Goal: Task Accomplishment & Management: Manage account settings

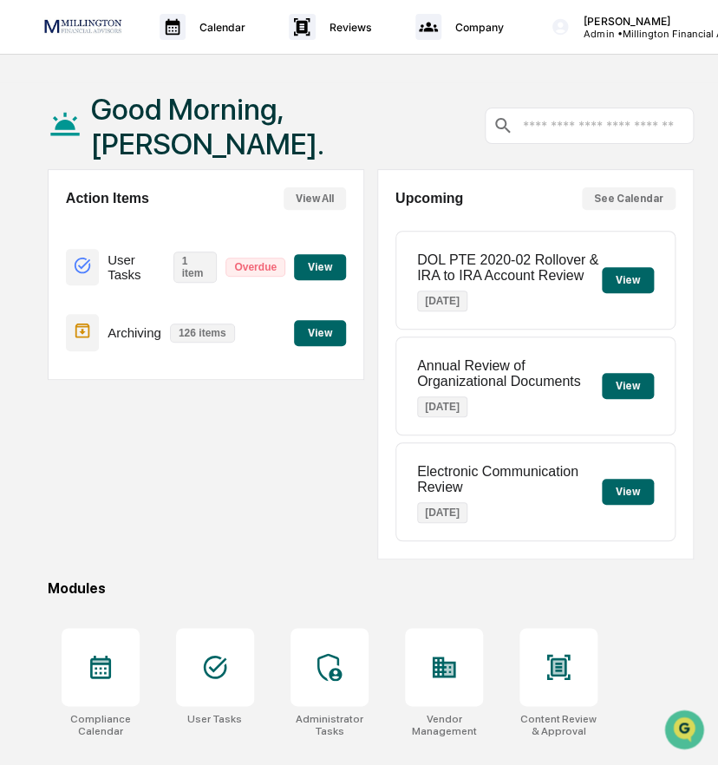
click at [309, 256] on button "View" at bounding box center [320, 267] width 52 height 26
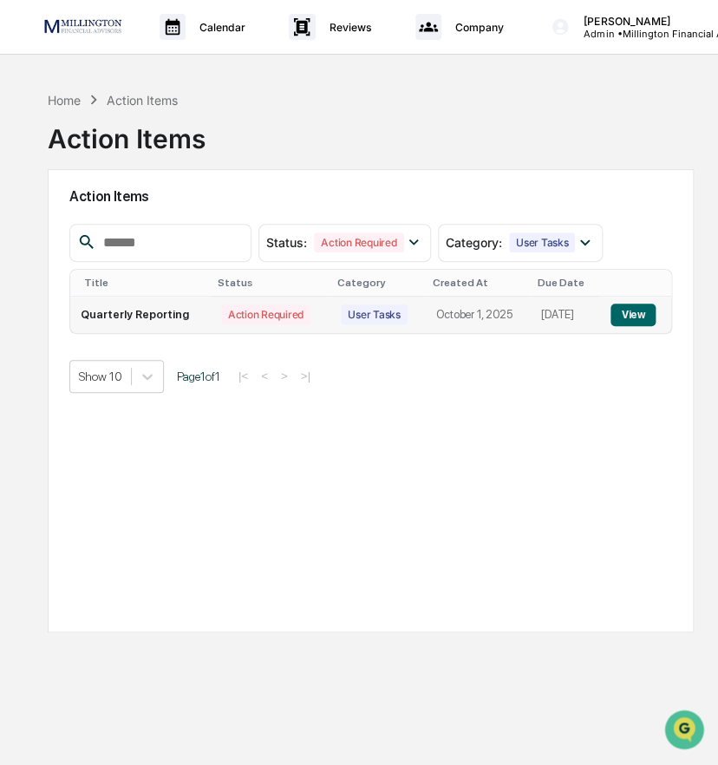
click at [637, 312] on button "View" at bounding box center [632, 314] width 44 height 23
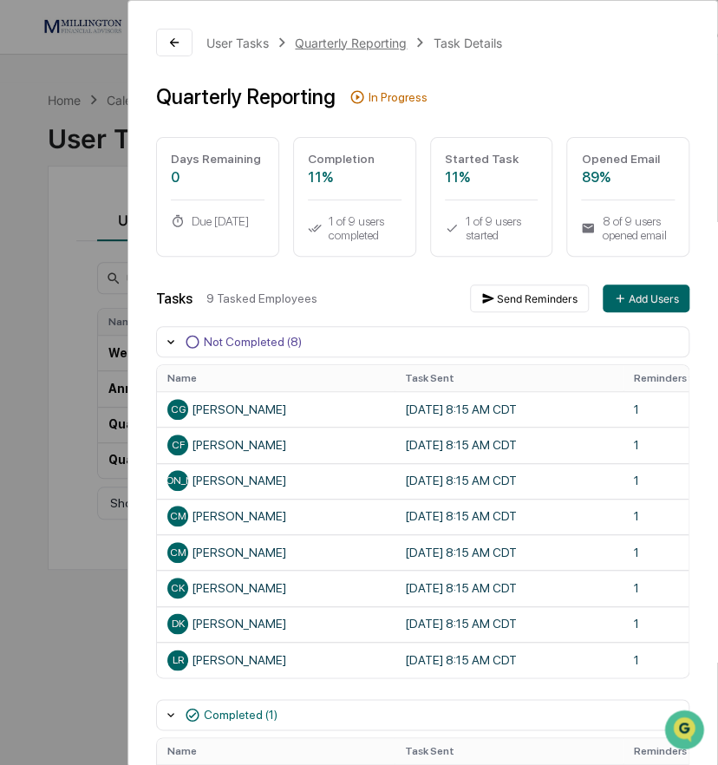
click at [367, 40] on div "Quarterly Reporting" at bounding box center [351, 43] width 112 height 15
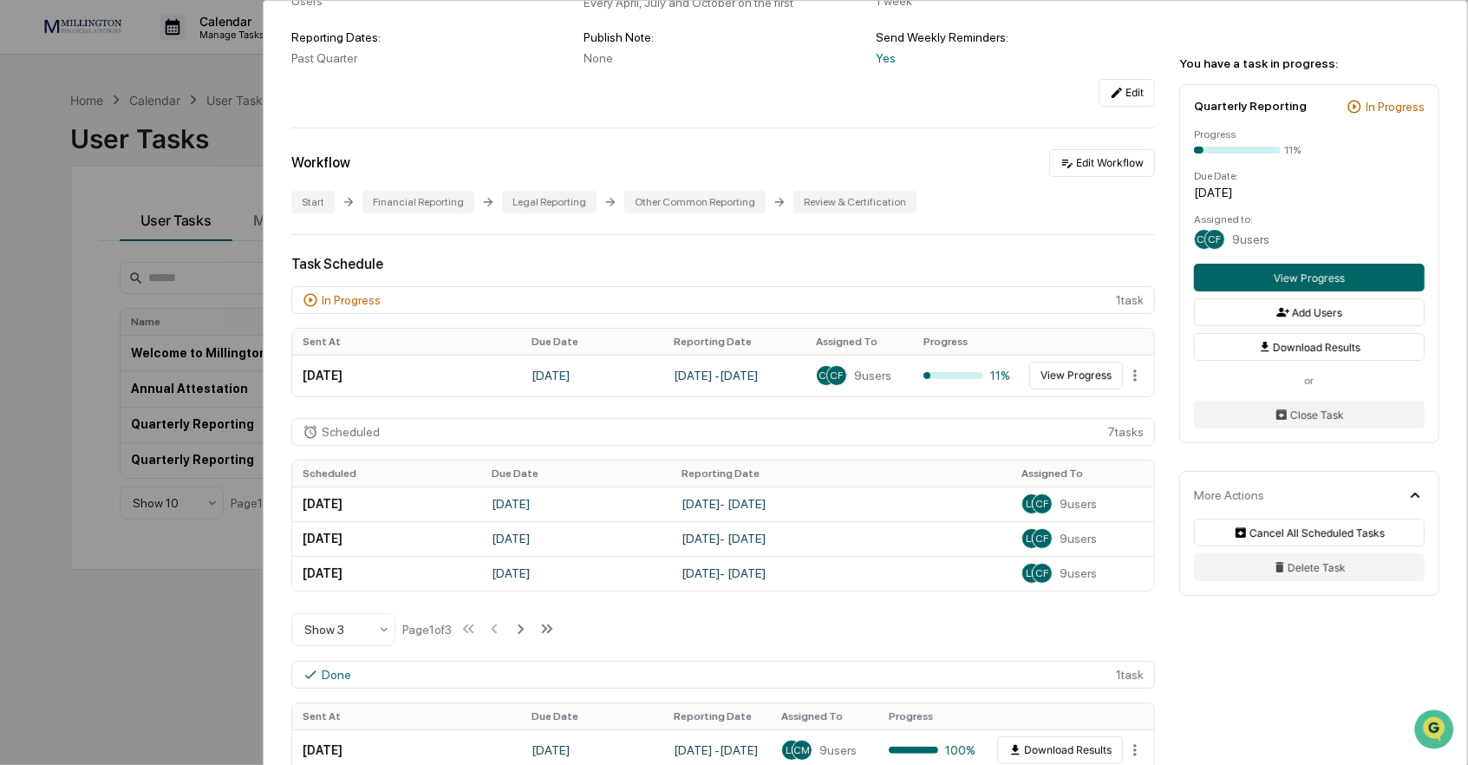
scroll to position [268, 0]
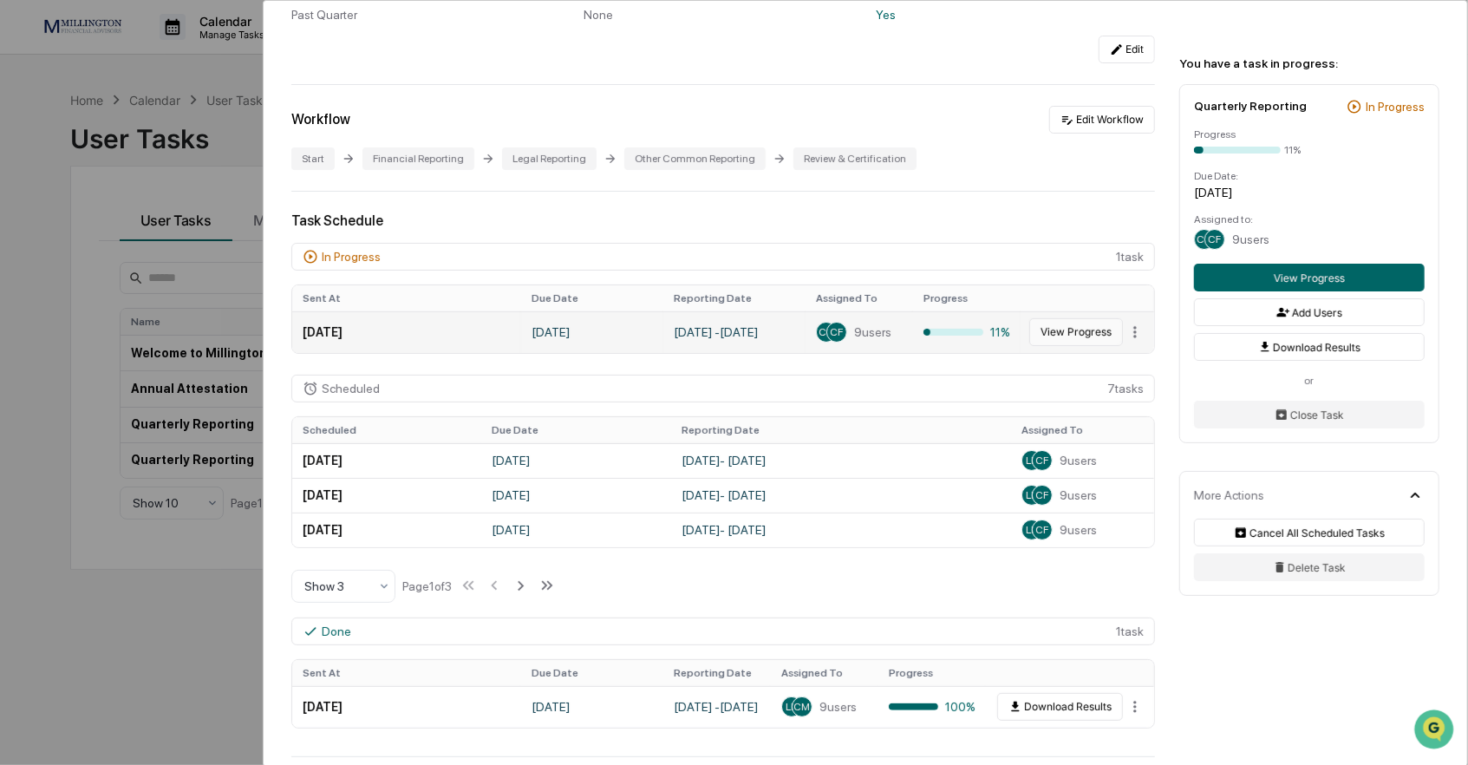
click at [717, 333] on button "View Progress" at bounding box center [1076, 332] width 94 height 28
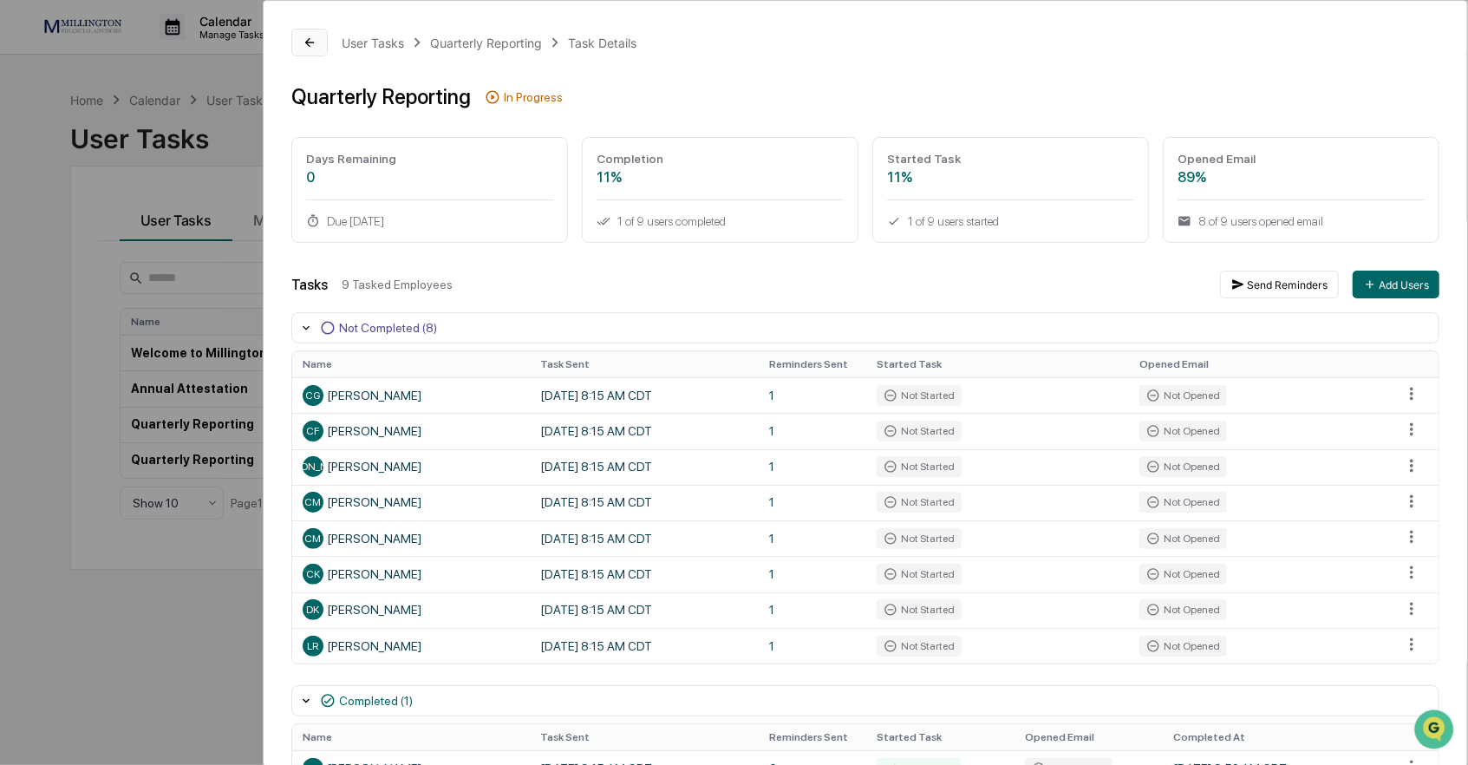
click at [313, 42] on icon at bounding box center [310, 43] width 14 height 14
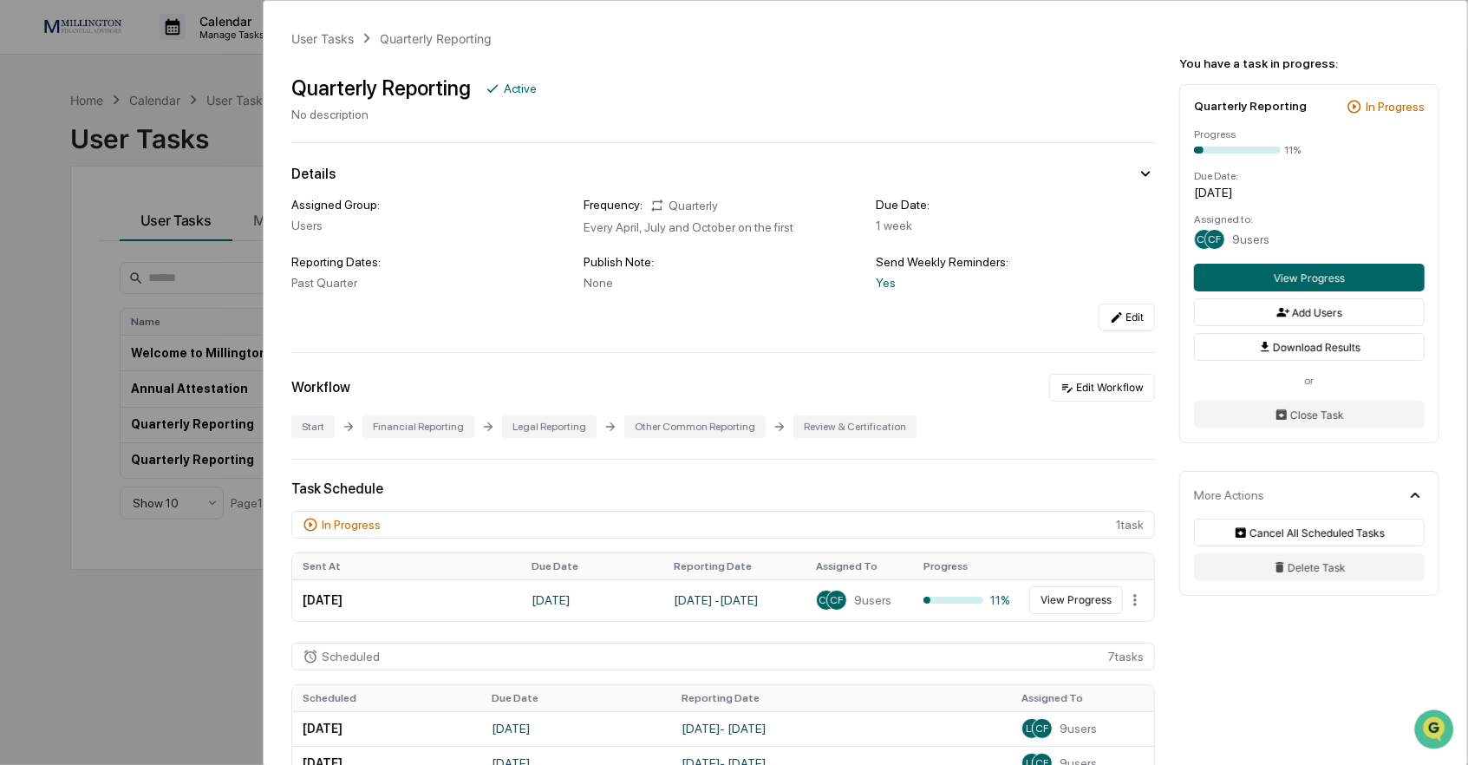
click at [335, 428] on div "Start Financial Reporting Legal Reporting Other Common Reporting Review & Certi…" at bounding box center [722, 426] width 863 height 23
click at [410, 428] on div "Financial Reporting" at bounding box center [418, 426] width 112 height 23
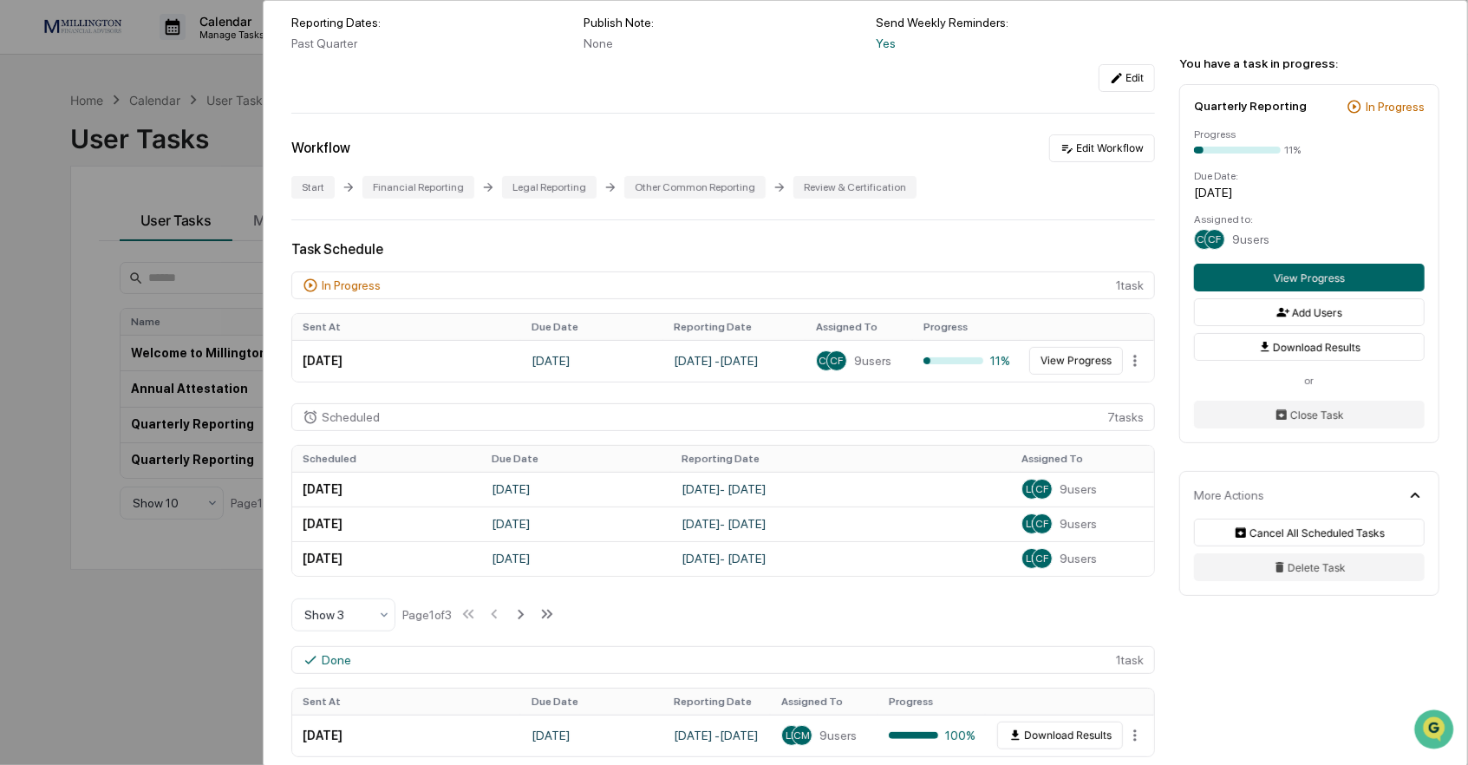
scroll to position [268, 0]
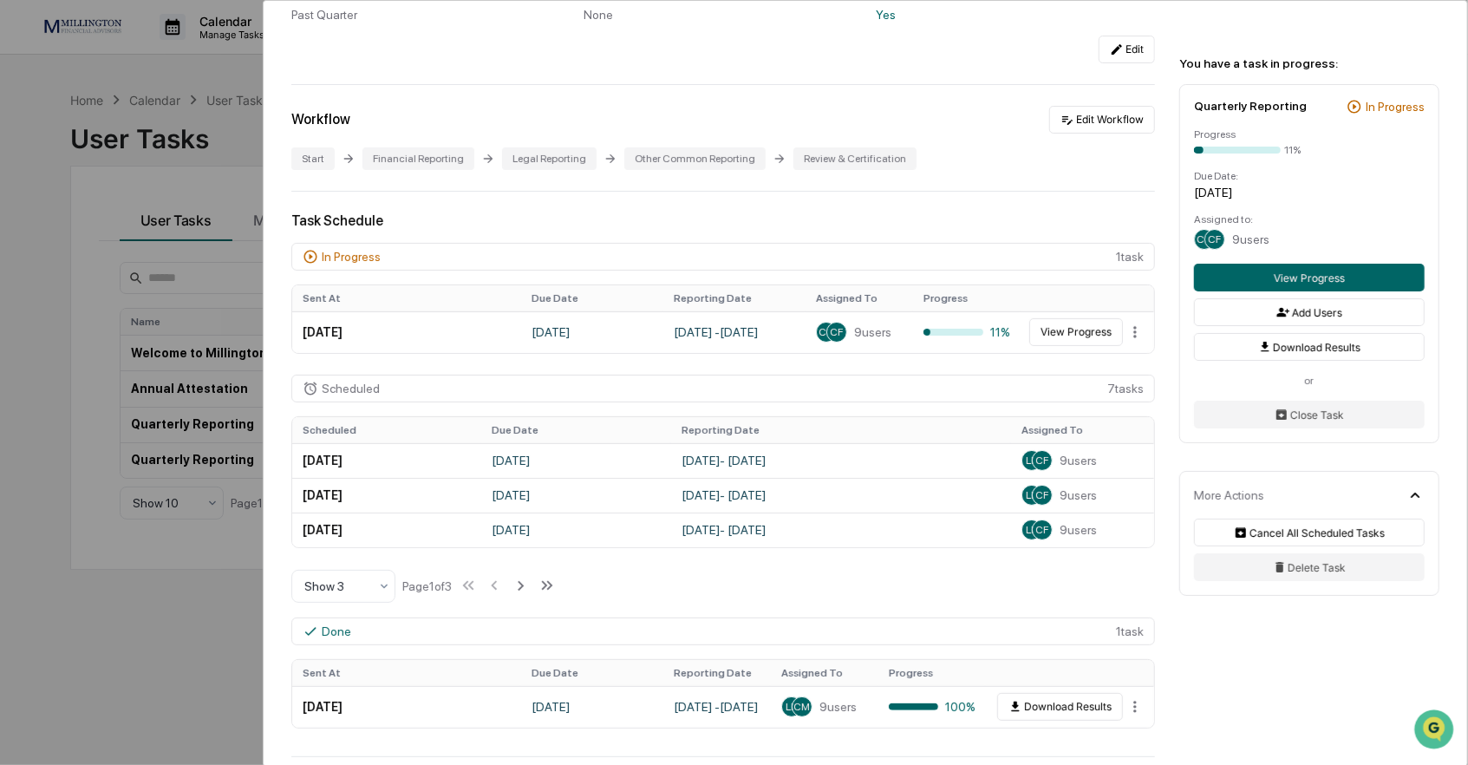
click at [310, 258] on icon at bounding box center [309, 256] width 13 height 13
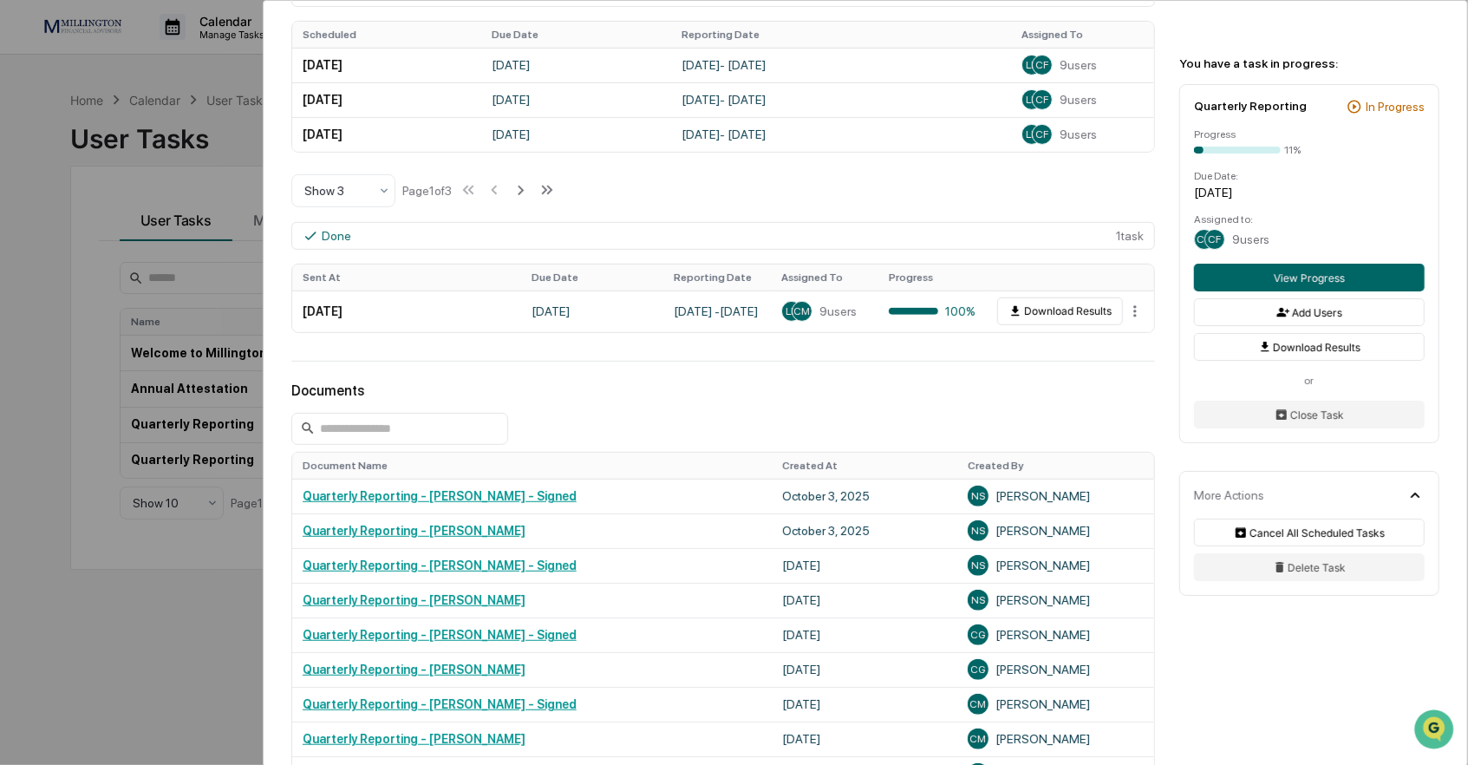
scroll to position [402, 0]
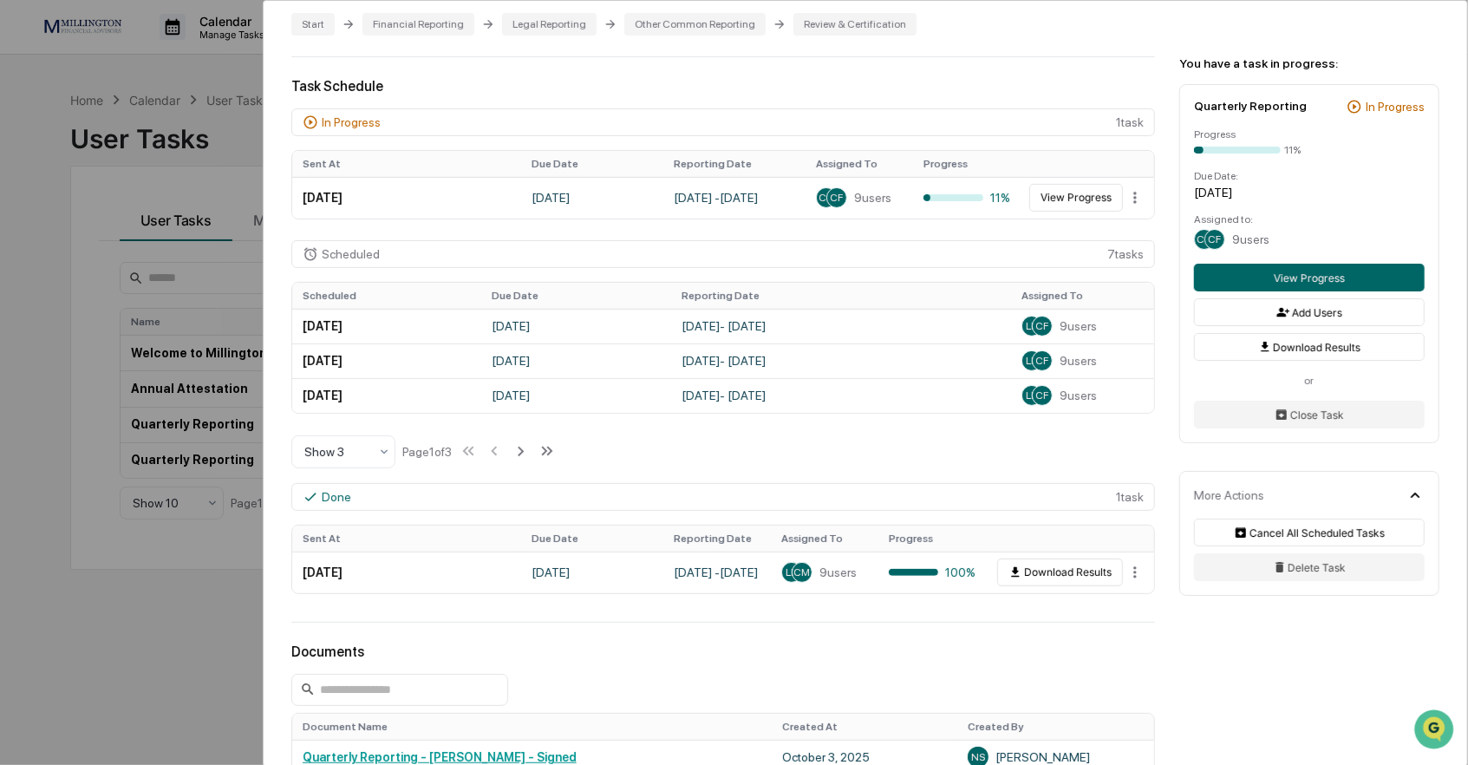
click at [58, 561] on div "User Tasks Quarterly Reporting Quarterly Reporting Active No description Detail…" at bounding box center [734, 382] width 1468 height 765
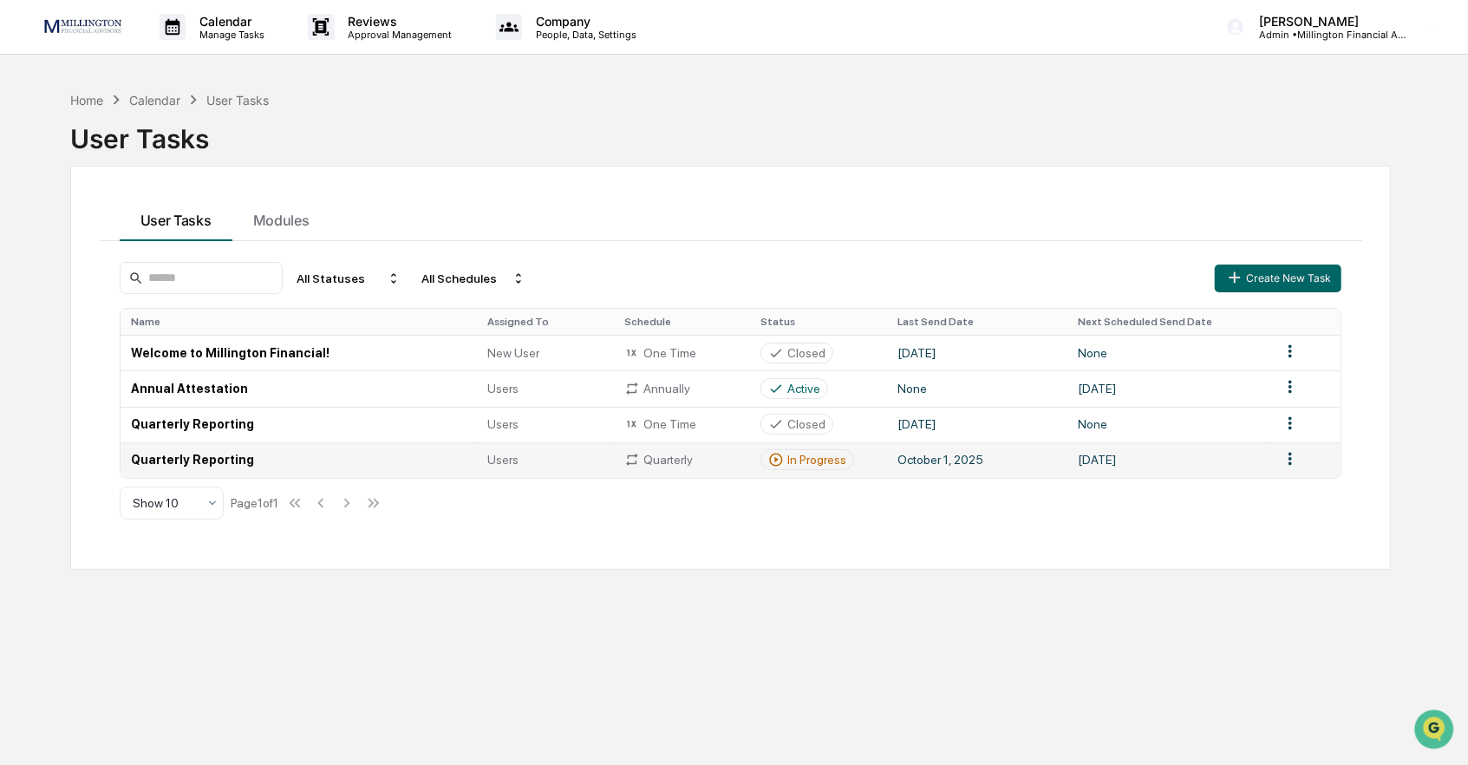
click at [238, 460] on td "Quarterly Reporting" at bounding box center [299, 460] width 357 height 36
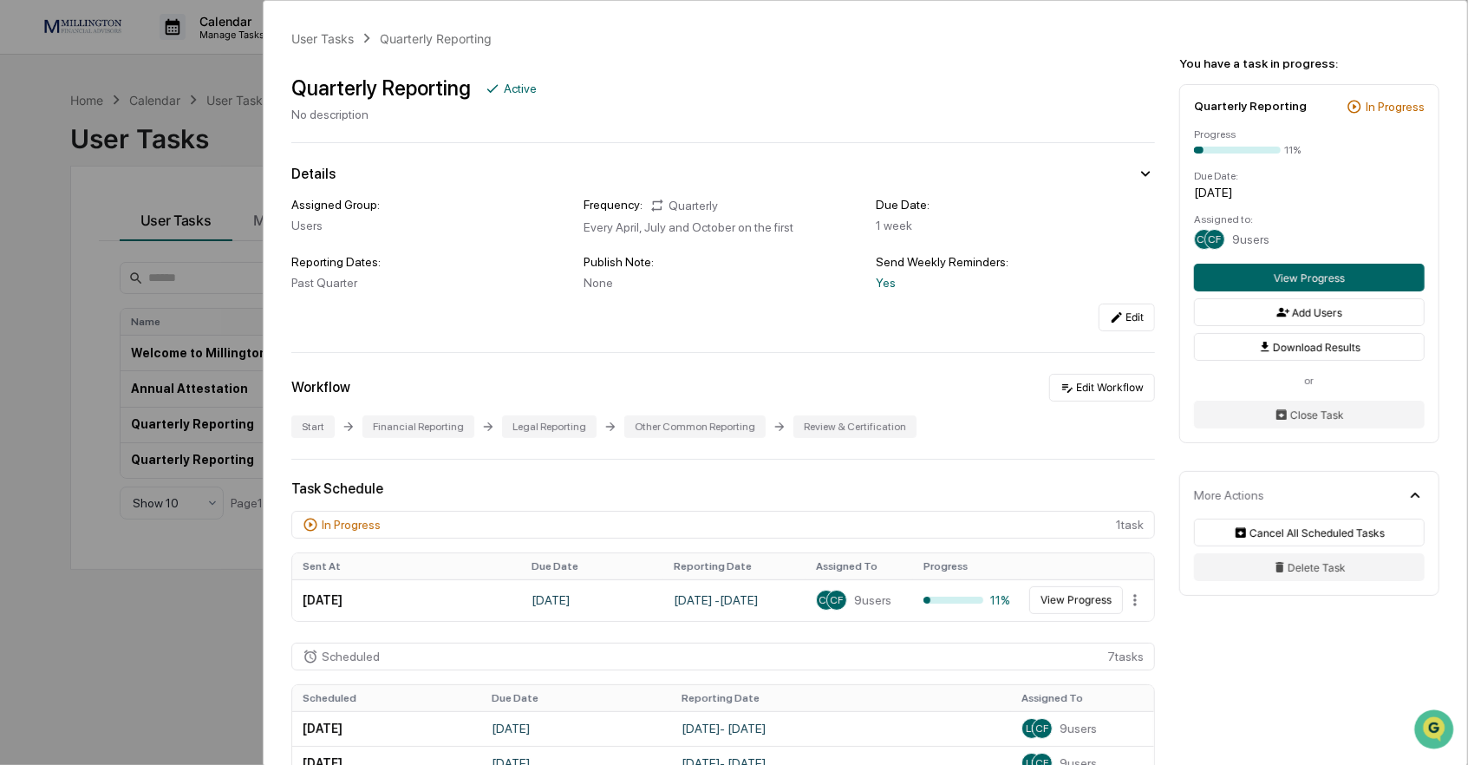
click at [324, 437] on div "Start" at bounding box center [312, 426] width 43 height 23
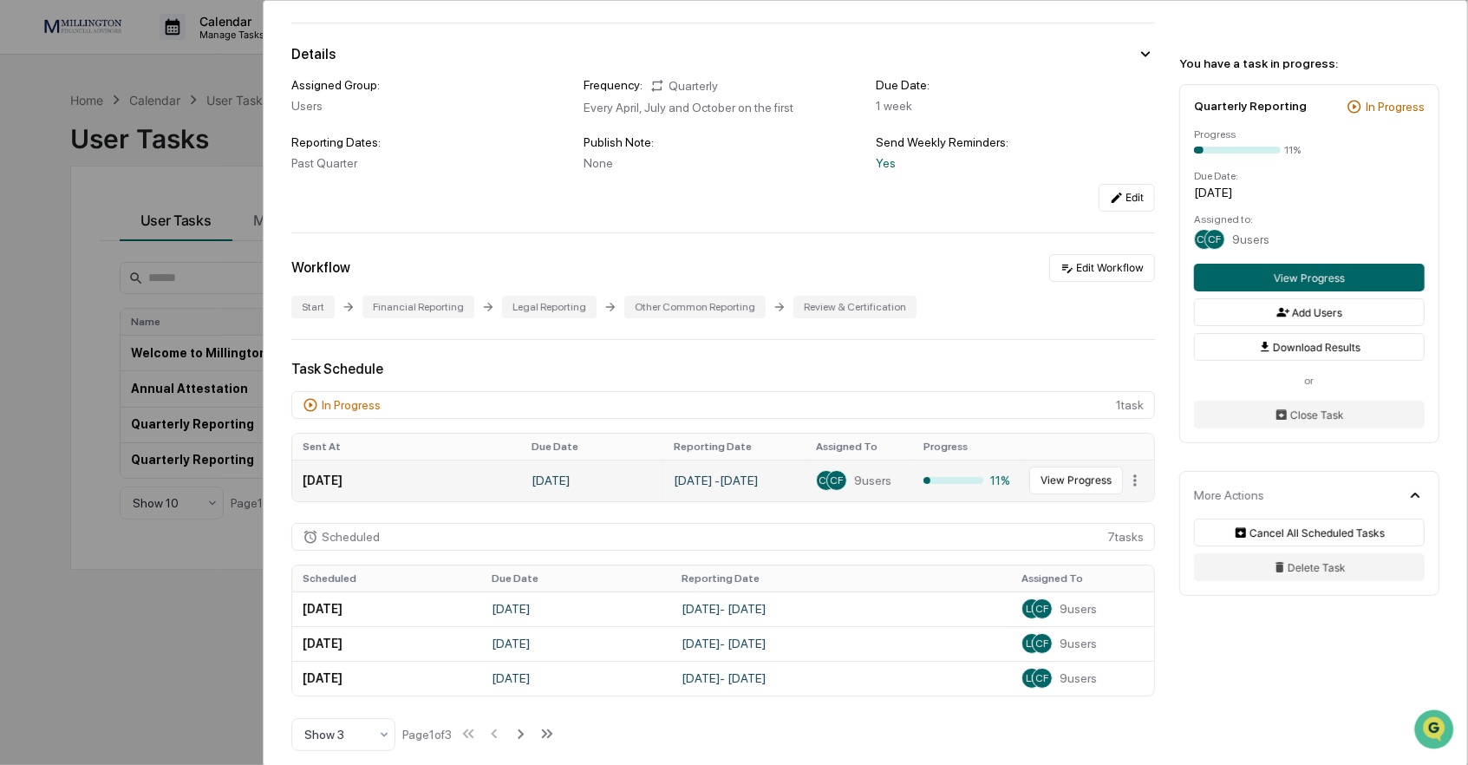
scroll to position [134, 0]
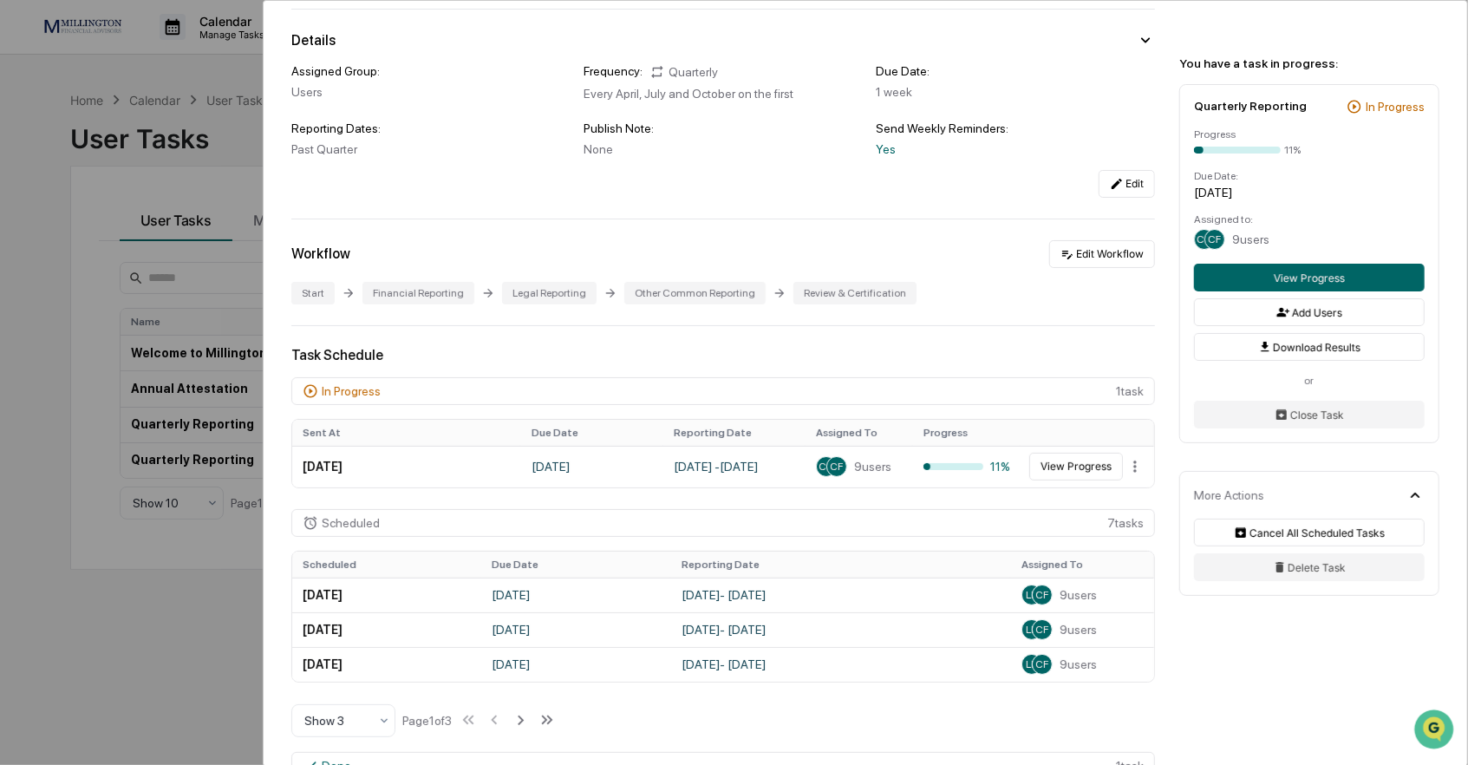
click at [307, 389] on icon at bounding box center [309, 390] width 13 height 13
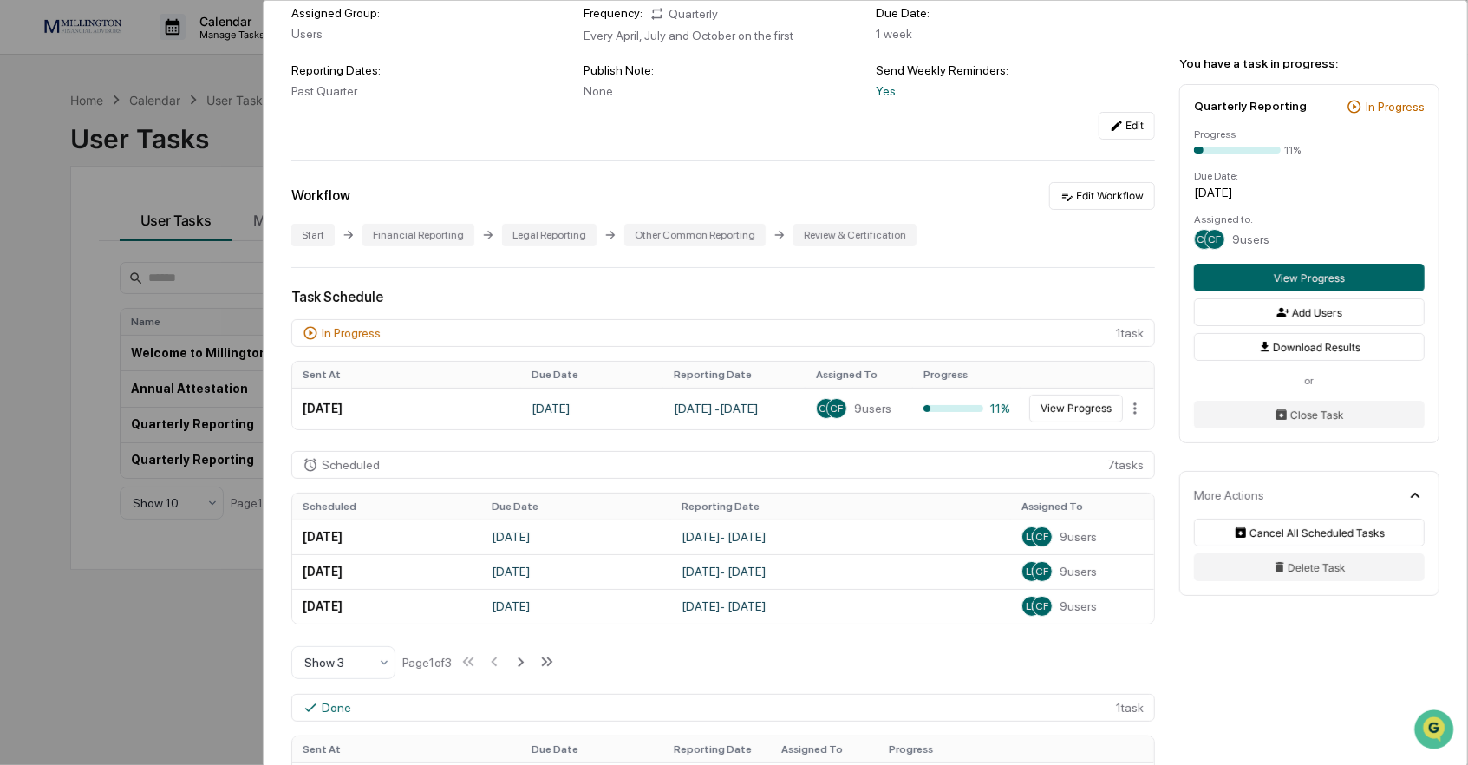
scroll to position [268, 0]
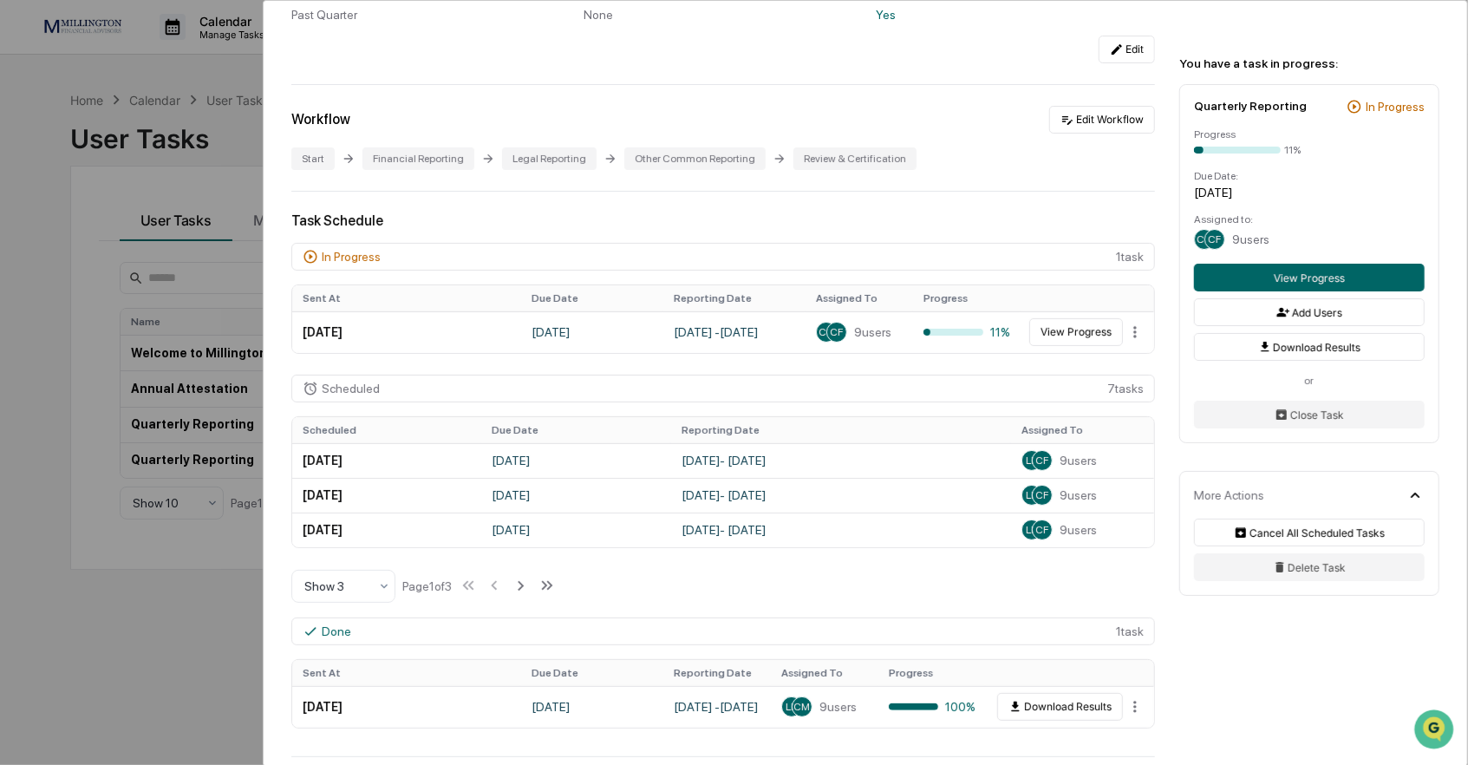
click at [325, 638] on div "Done" at bounding box center [336, 631] width 29 height 14
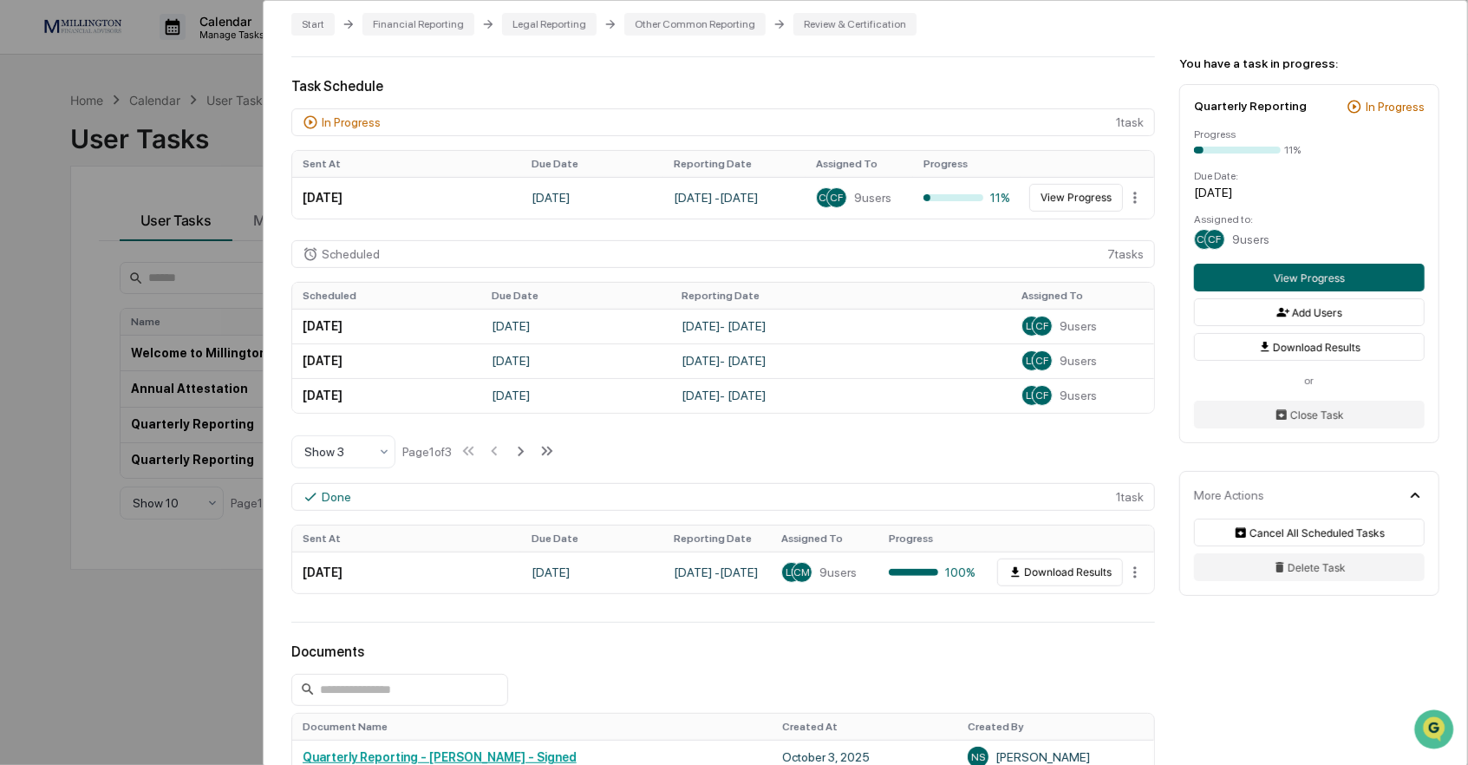
scroll to position [0, 0]
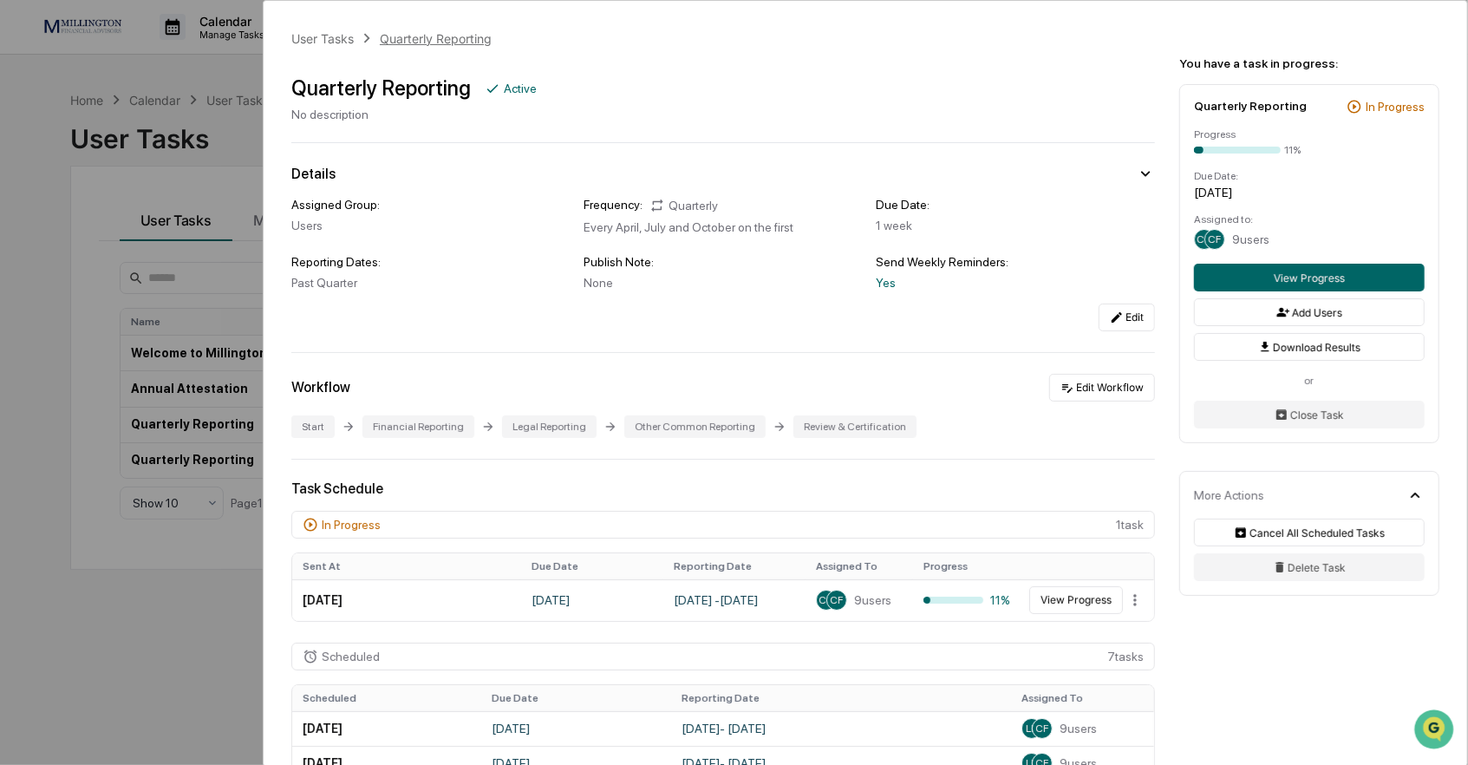
click at [401, 36] on div "Quarterly Reporting" at bounding box center [436, 38] width 112 height 15
click at [717, 113] on div "Quarterly Reporting" at bounding box center [1250, 106] width 113 height 14
click at [717, 272] on button "View Progress" at bounding box center [1309, 278] width 231 height 28
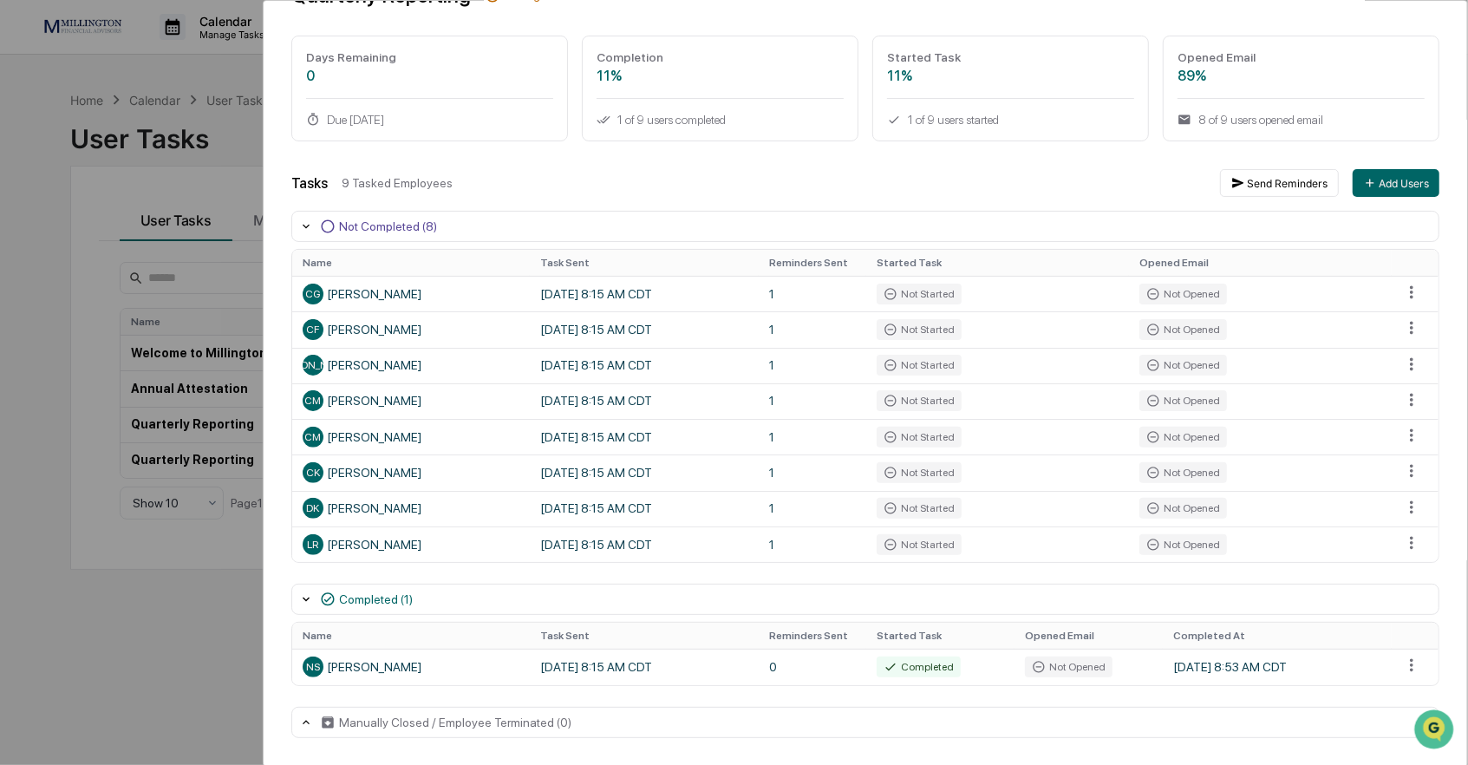
scroll to position [106, 0]
click at [186, 666] on div "User Tasks Quarterly Reporting Task Details Quarterly Reporting In Progress Day…" at bounding box center [734, 382] width 1468 height 765
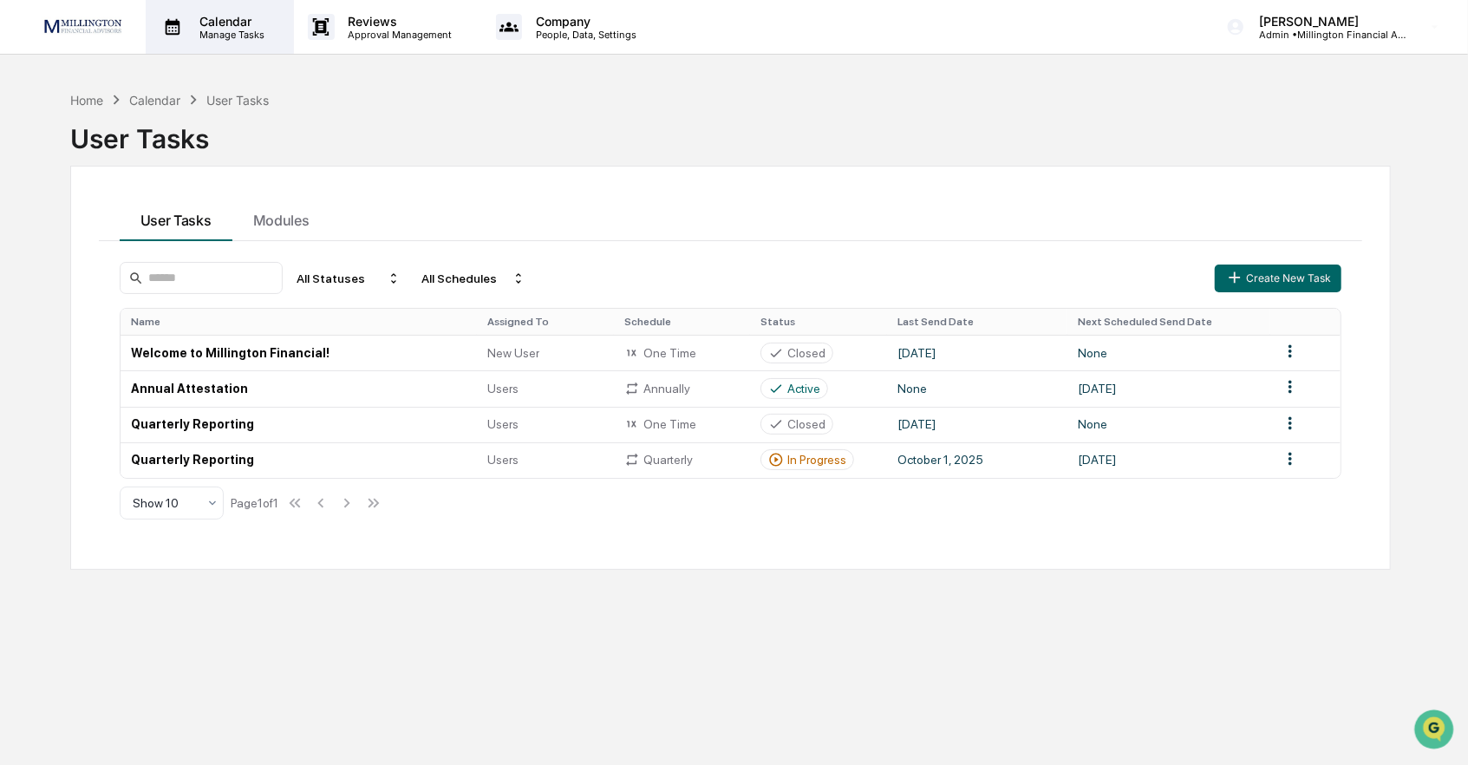
click at [246, 27] on p "Calendar" at bounding box center [230, 21] width 88 height 15
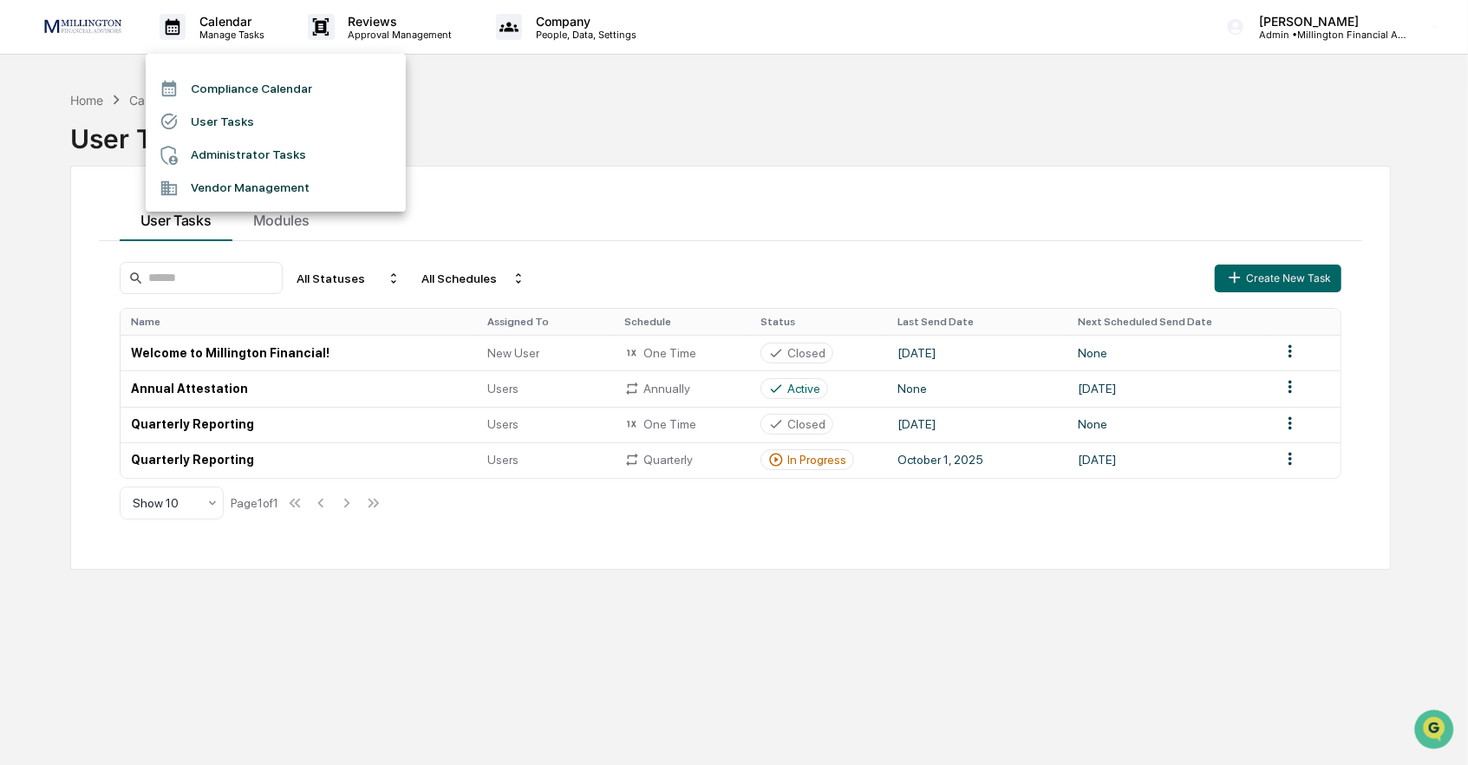
click at [265, 95] on li "Compliance Calendar" at bounding box center [276, 88] width 260 height 33
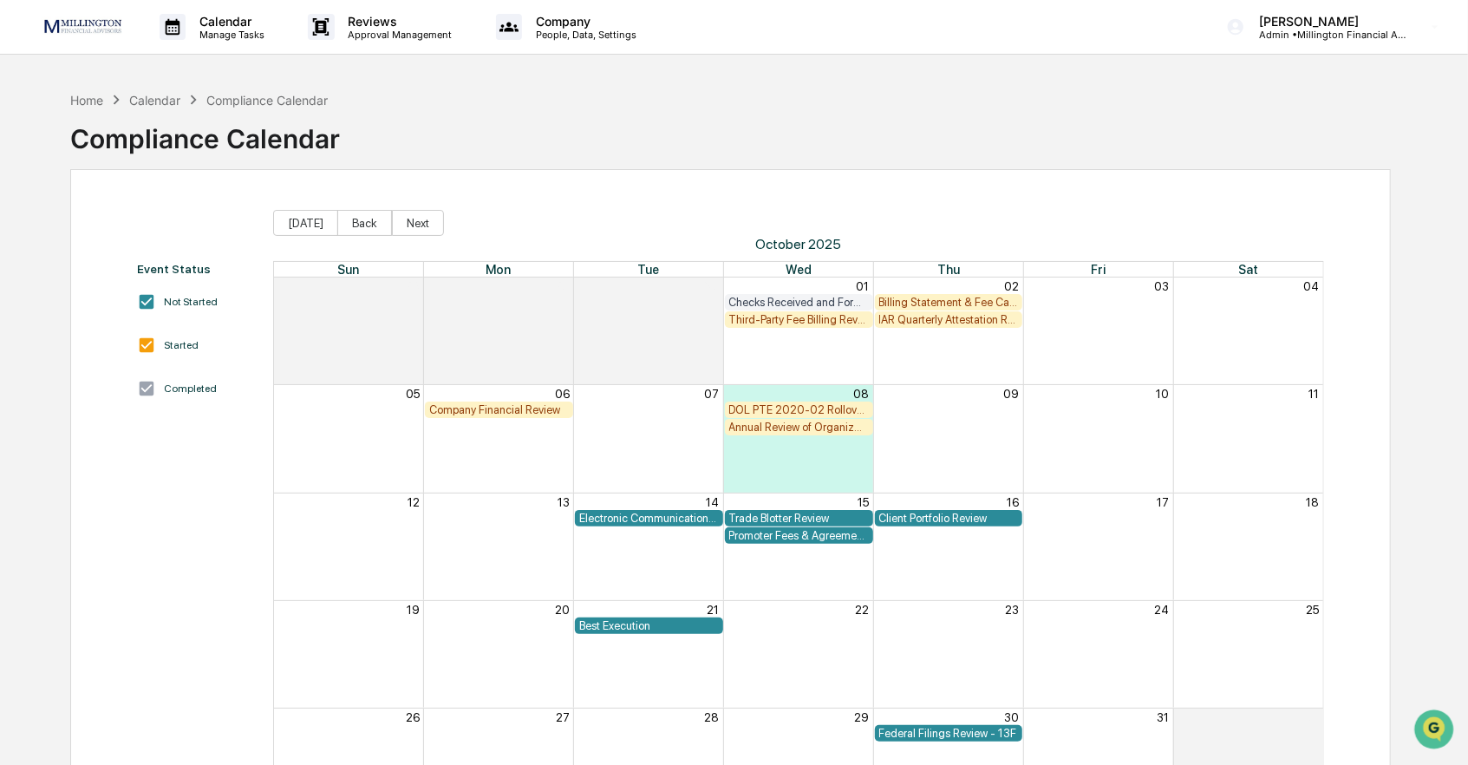
click at [717, 428] on div "Annual Review of Organizational Documents" at bounding box center [799, 426] width 140 height 13
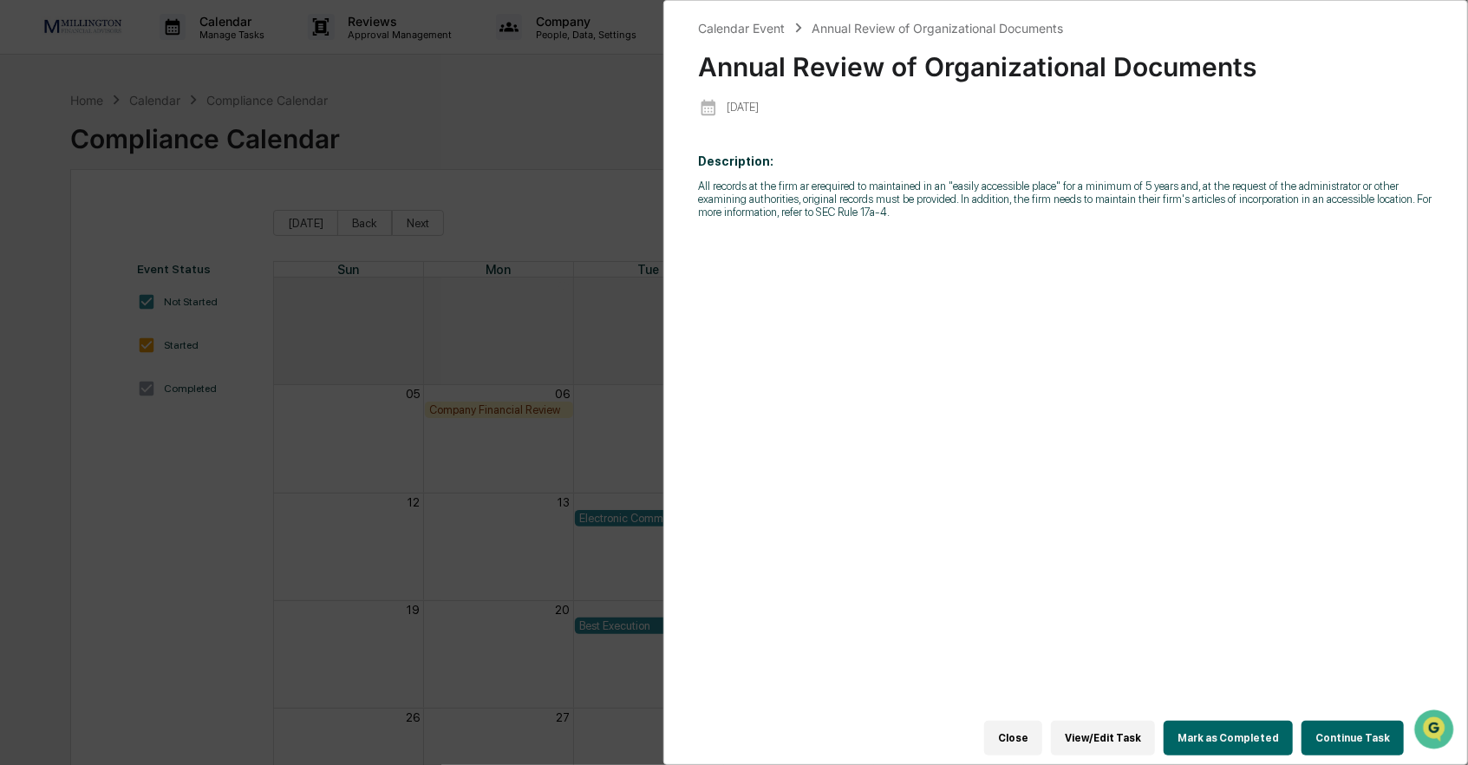
click at [579, 343] on div "Calendar Event Annual Review of Organizational Documents Annual Review of Organ…" at bounding box center [734, 382] width 1468 height 765
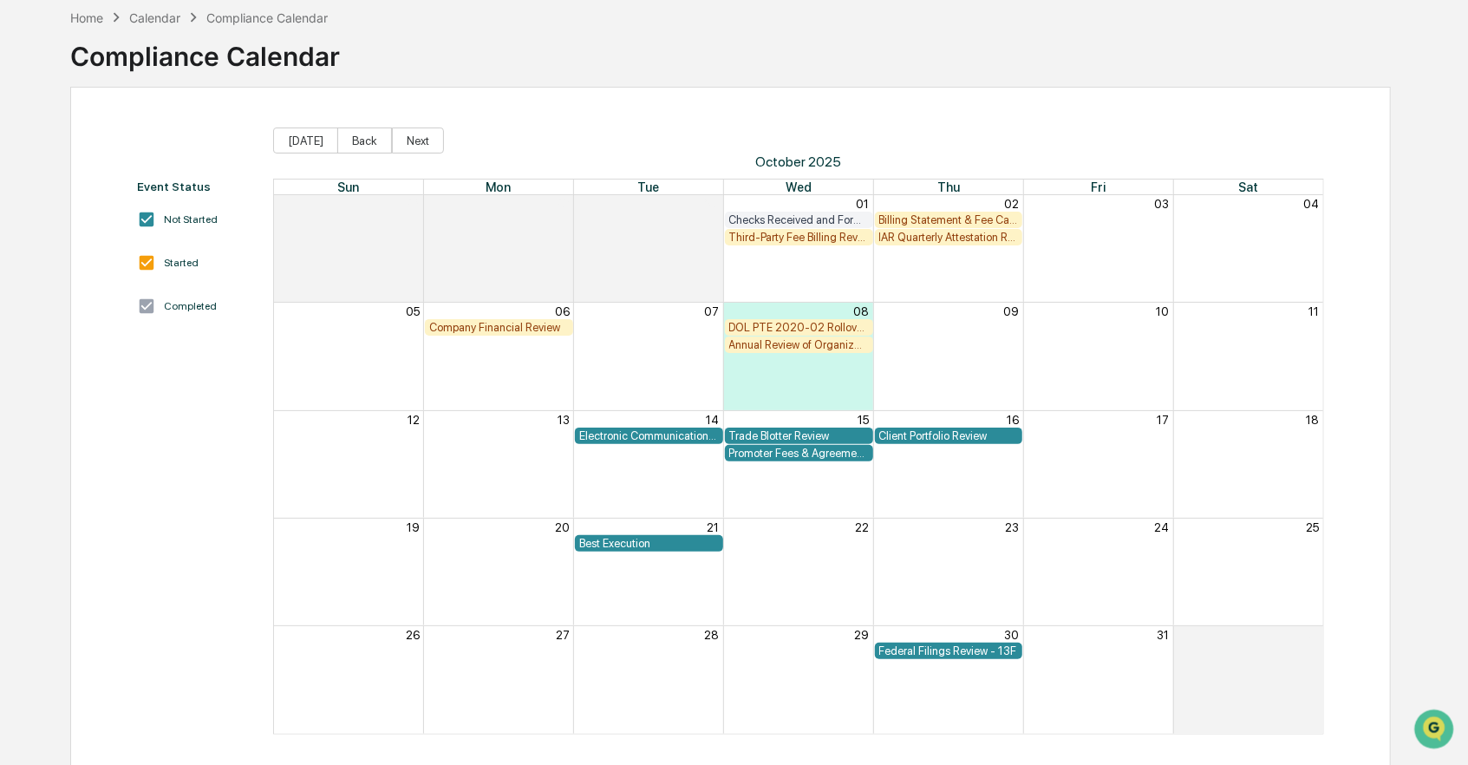
scroll to position [91, 0]
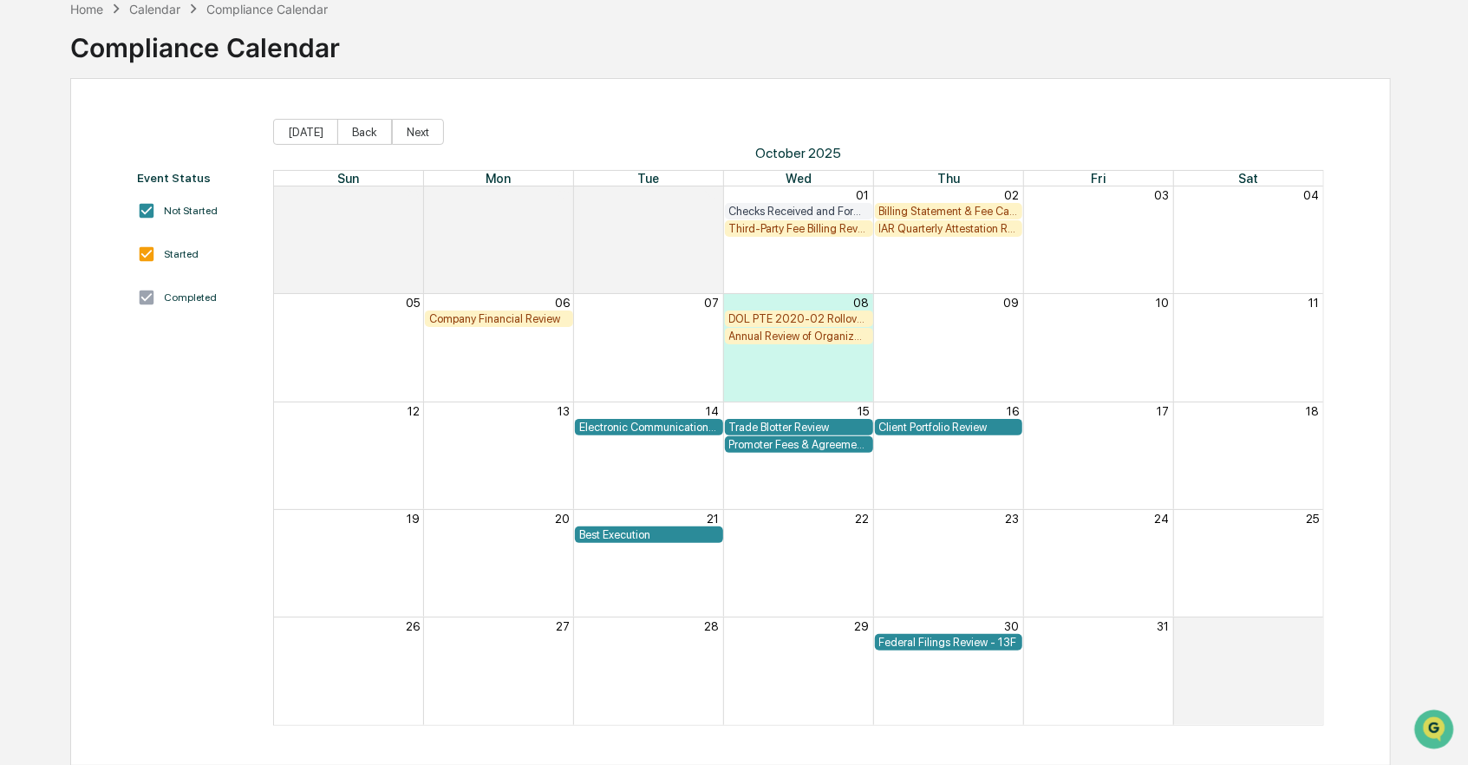
click at [717, 312] on div "DOL PTE 2020-02 Rollover & IRA to IRA Account Review" at bounding box center [799, 318] width 140 height 13
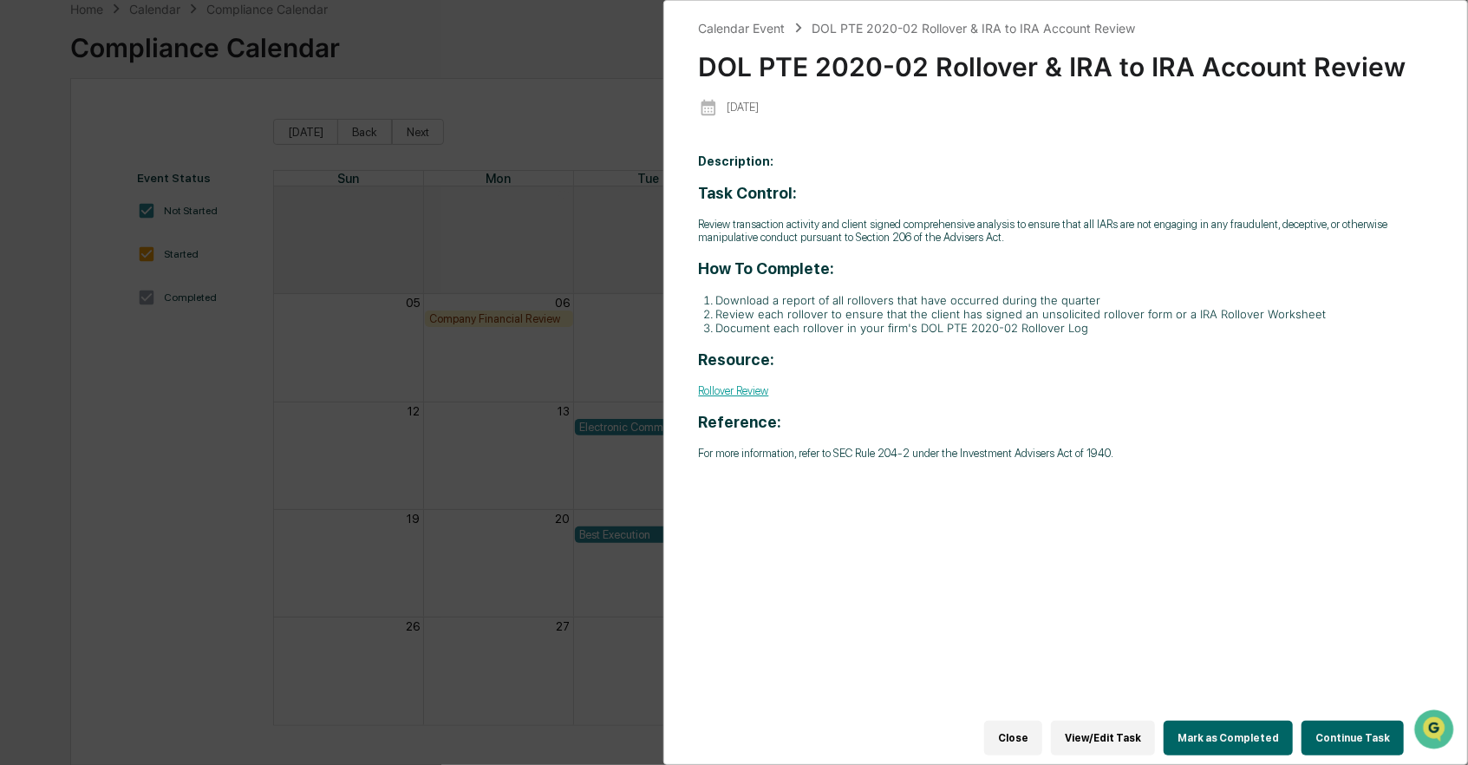
click at [717, 738] on button "View/Edit Task" at bounding box center [1103, 737] width 104 height 35
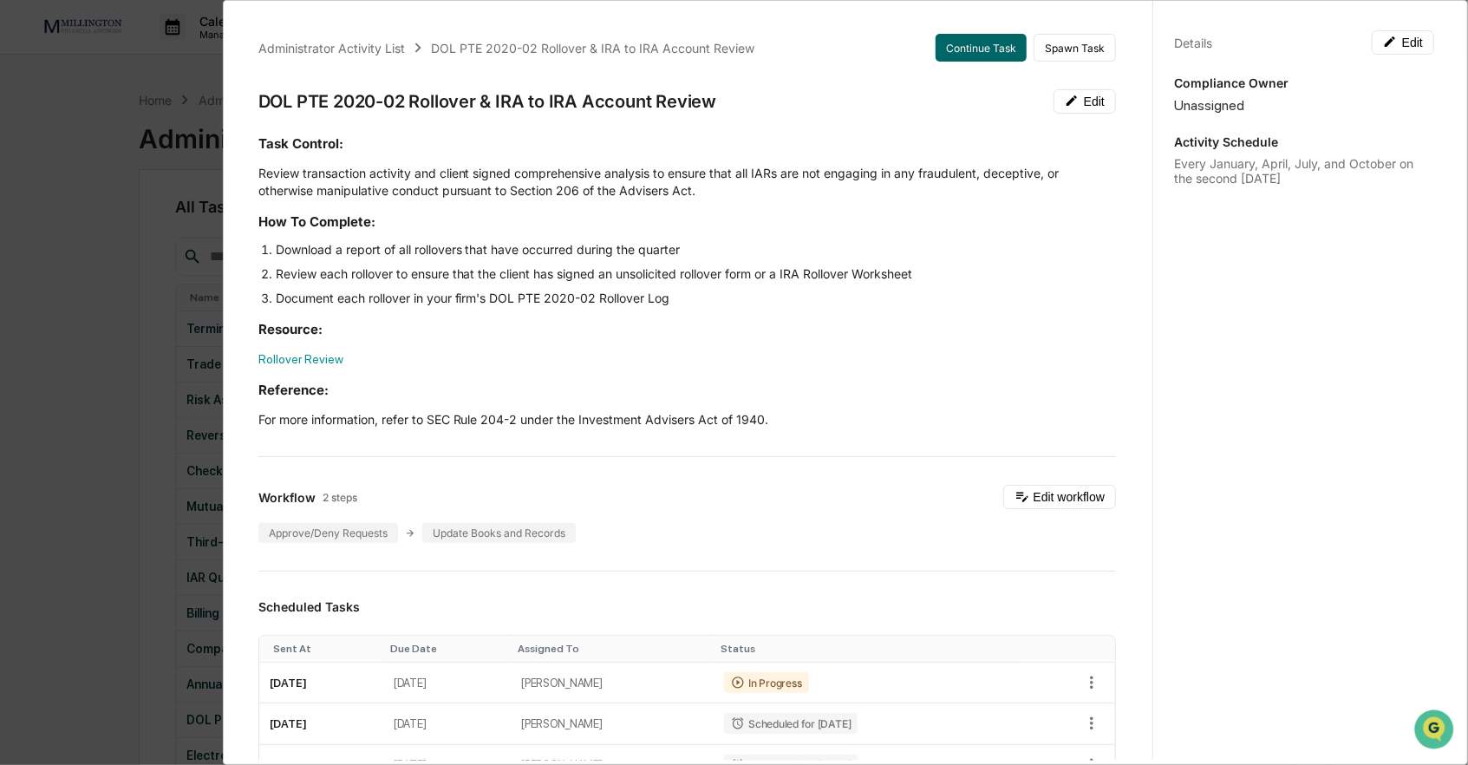
click at [232, 378] on div "Administrator Activity List DOL PTE 2020-02 Rollover & IRA to IRA Account Revie…" at bounding box center [845, 382] width 1245 height 765
click at [160, 292] on div "Administrator Activity List DOL PTE 2020-02 Rollover & IRA to IRA Account Revie…" at bounding box center [734, 382] width 1468 height 765
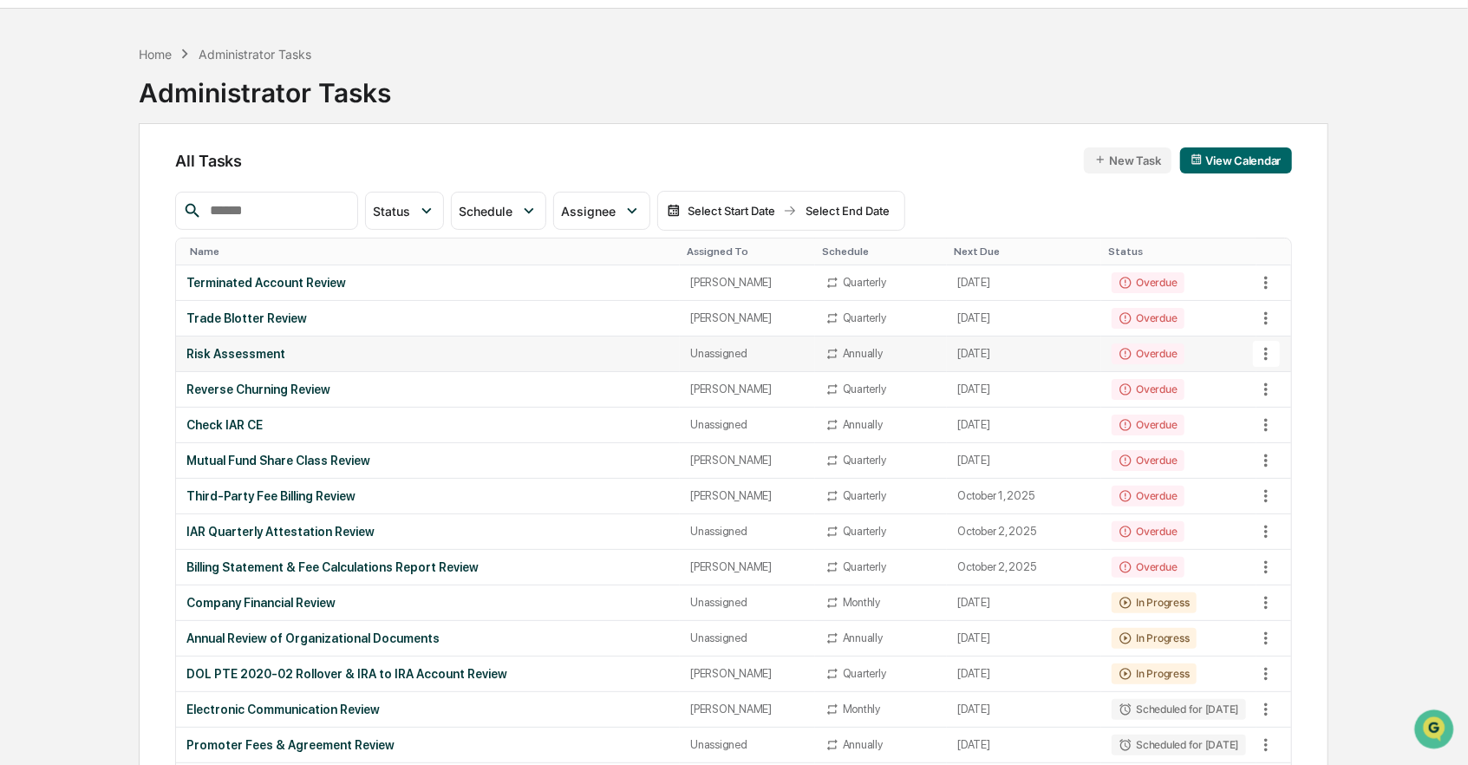
scroll to position [125, 0]
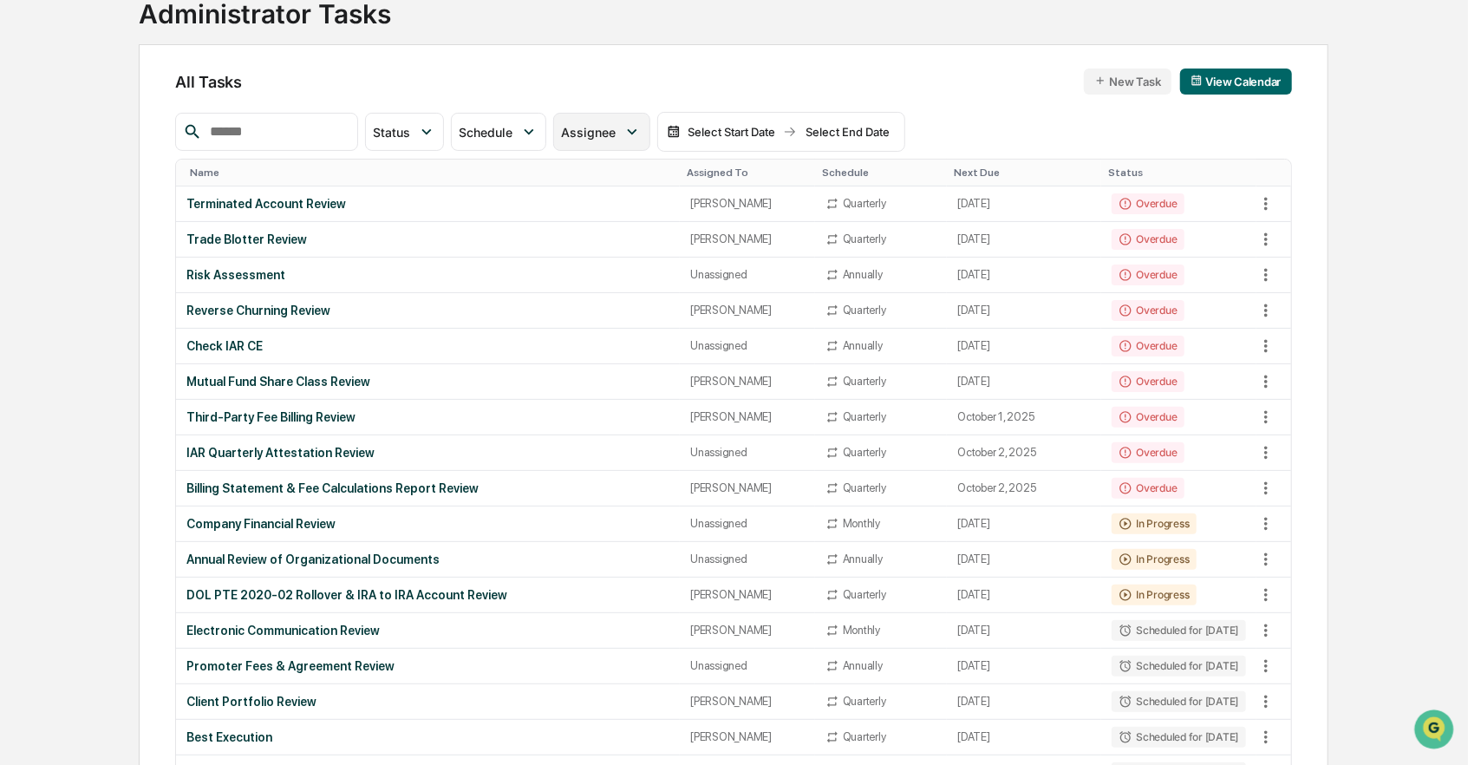
click at [616, 134] on span "Assignee" at bounding box center [588, 132] width 55 height 15
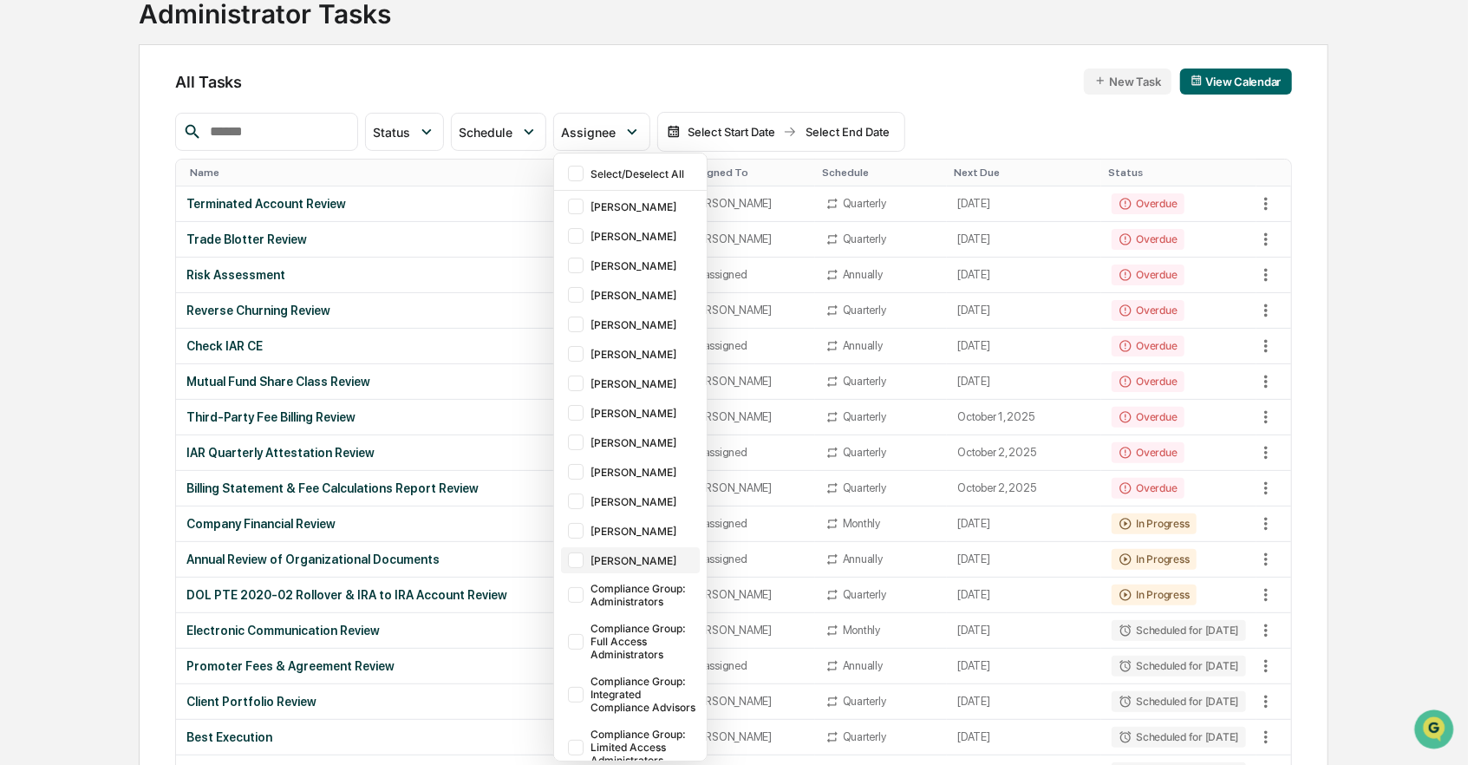
click at [583, 562] on div at bounding box center [576, 560] width 16 height 16
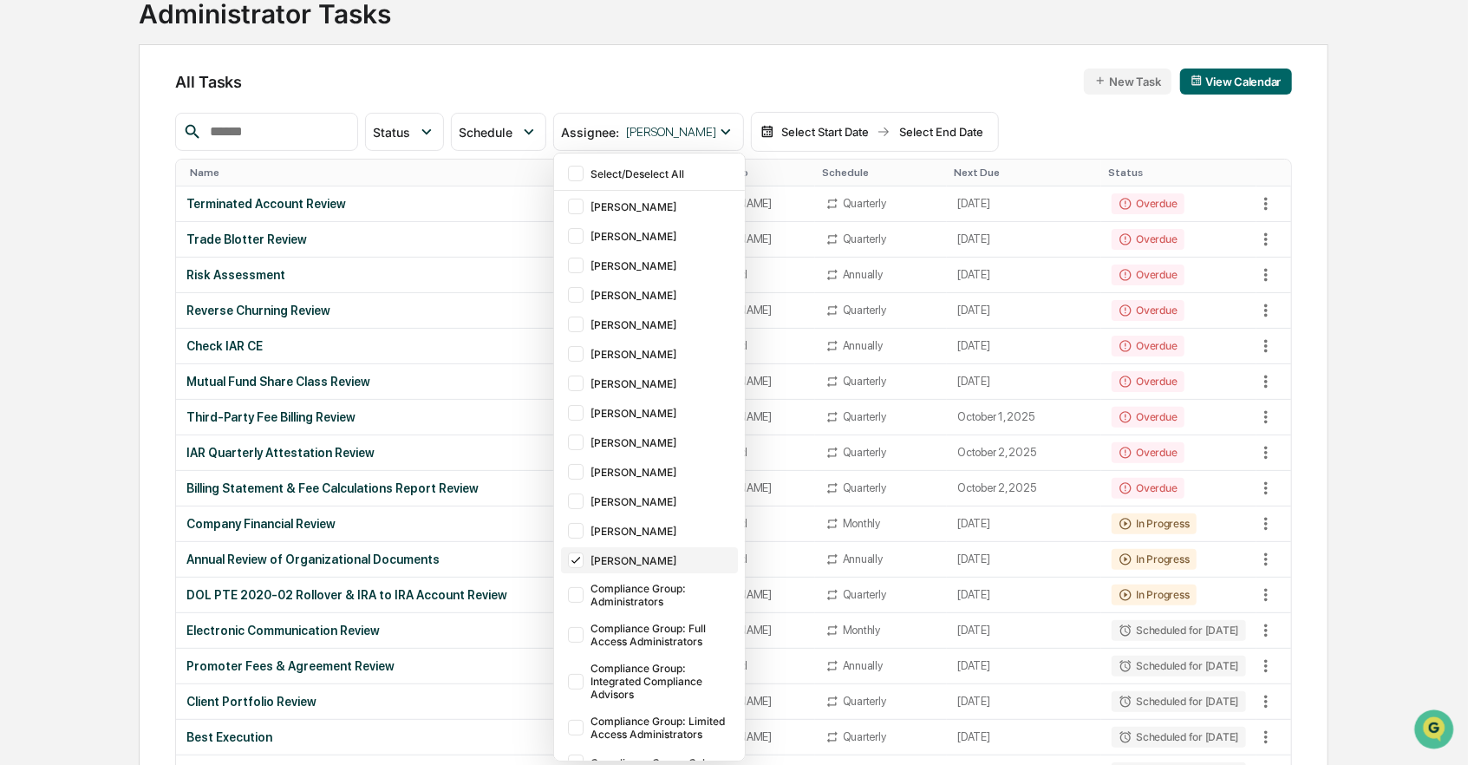
scroll to position [81, 0]
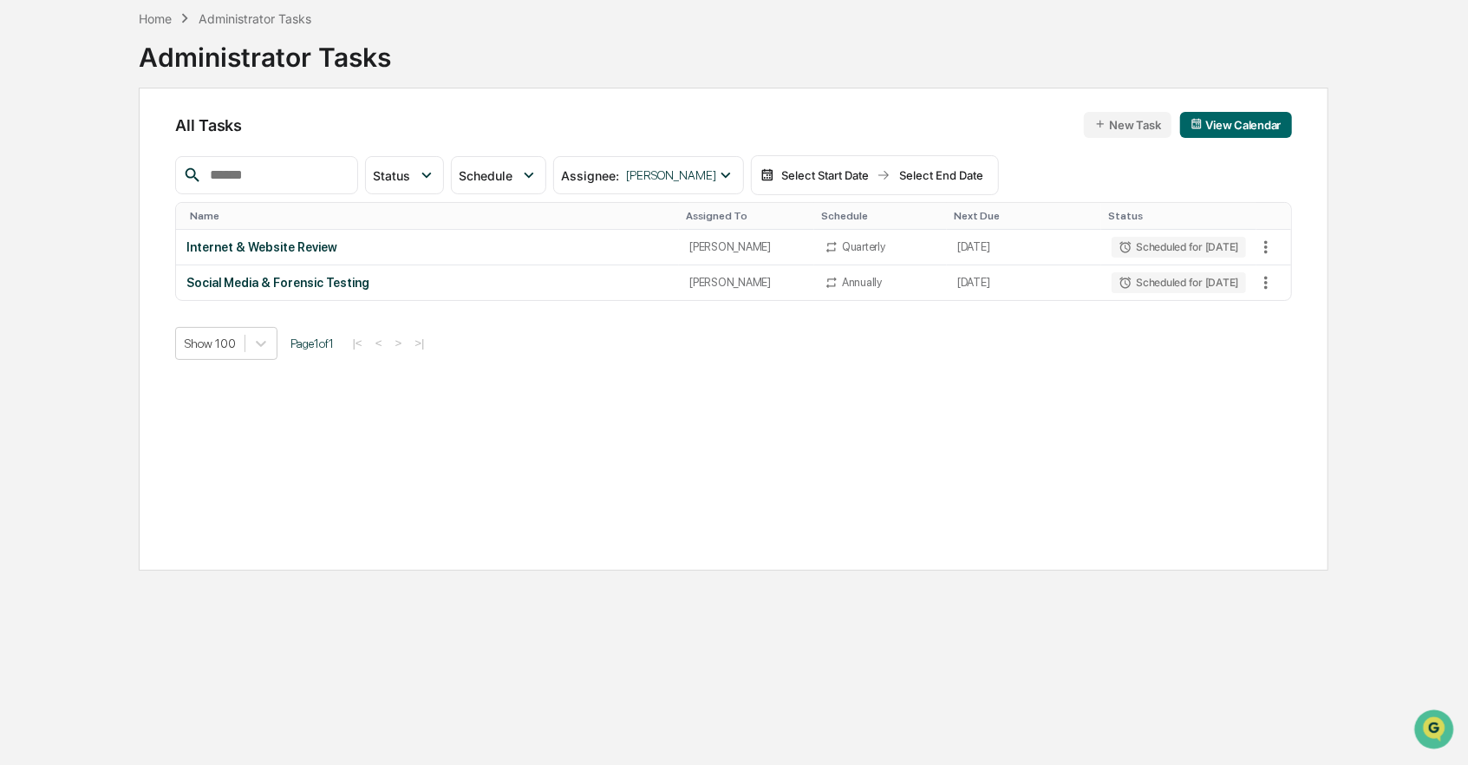
click at [717, 642] on div "Home Administrator Tasks Administrator Tasks All Tasks New Task View Calendar S…" at bounding box center [733, 383] width 1241 height 765
click at [468, 371] on div "All Tasks New Task View Calendar Status Select/Deselect All Done In Progress Ac…" at bounding box center [733, 329] width 1189 height 483
